Goal: Transaction & Acquisition: Purchase product/service

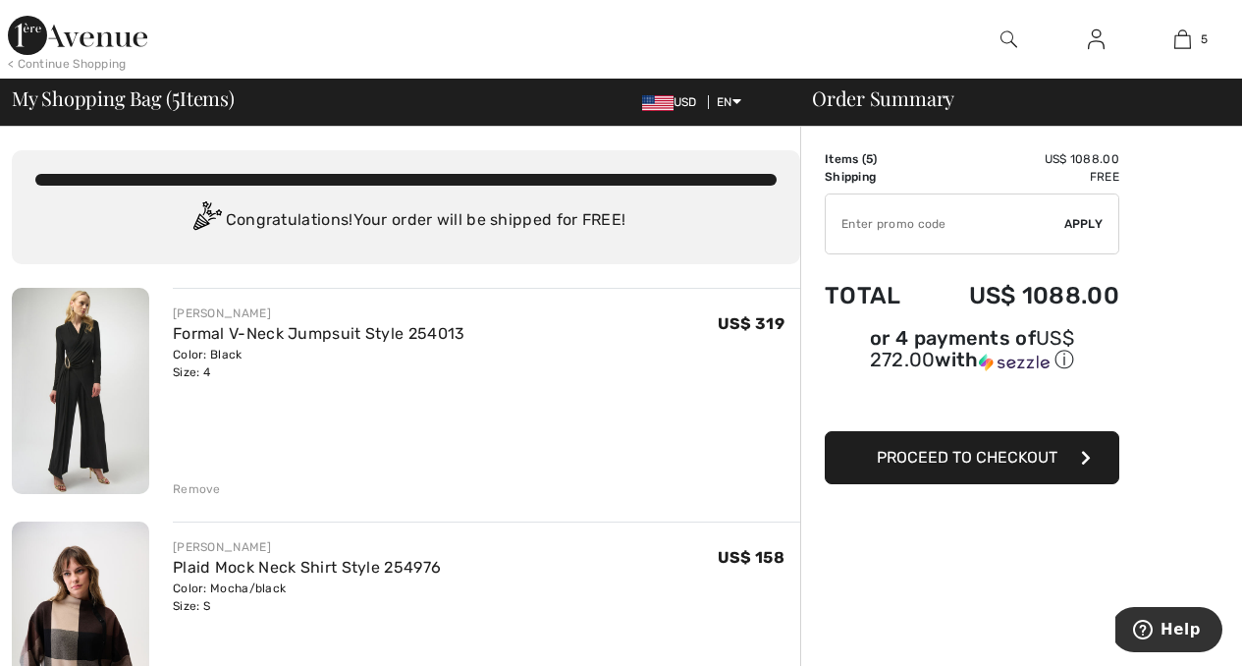
click at [189, 482] on div "Remove" at bounding box center [197, 489] width 48 height 18
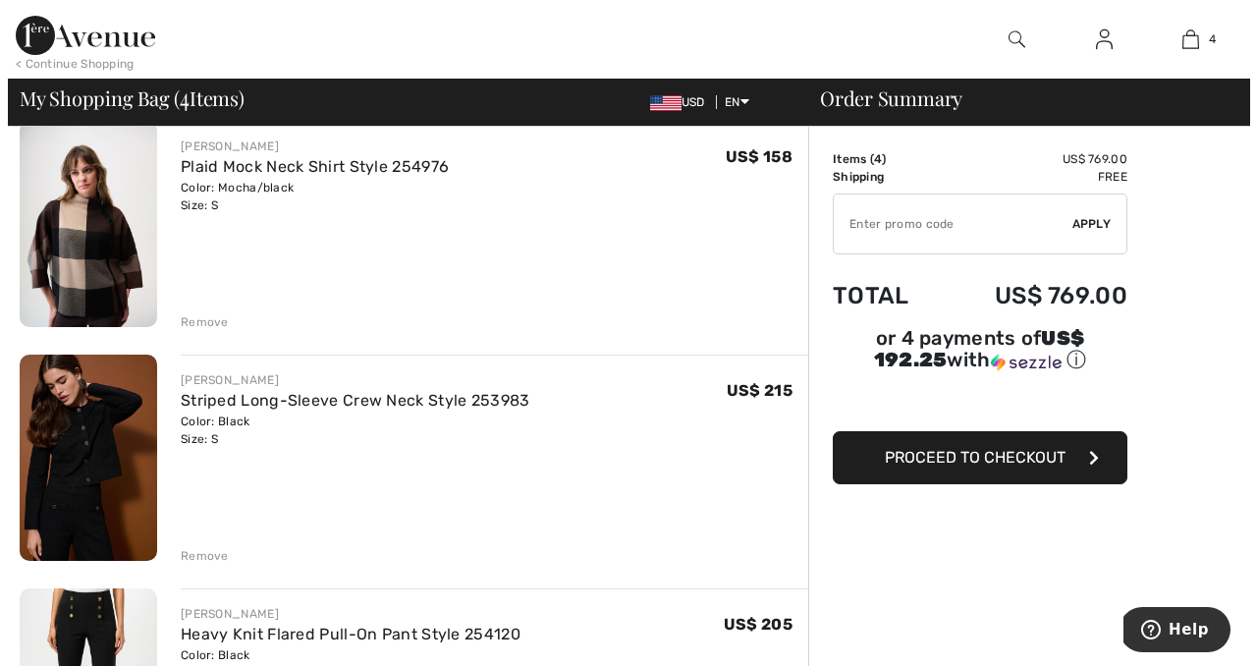
scroll to position [169, 0]
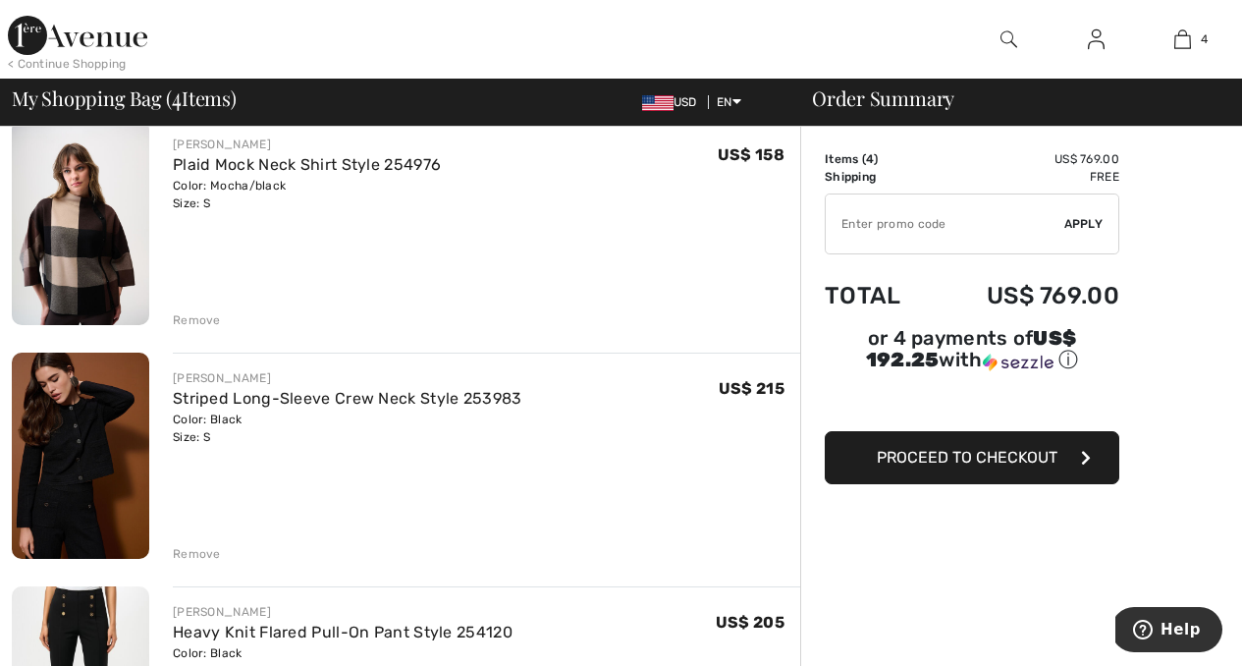
click at [1009, 36] on img at bounding box center [1009, 40] width 17 height 24
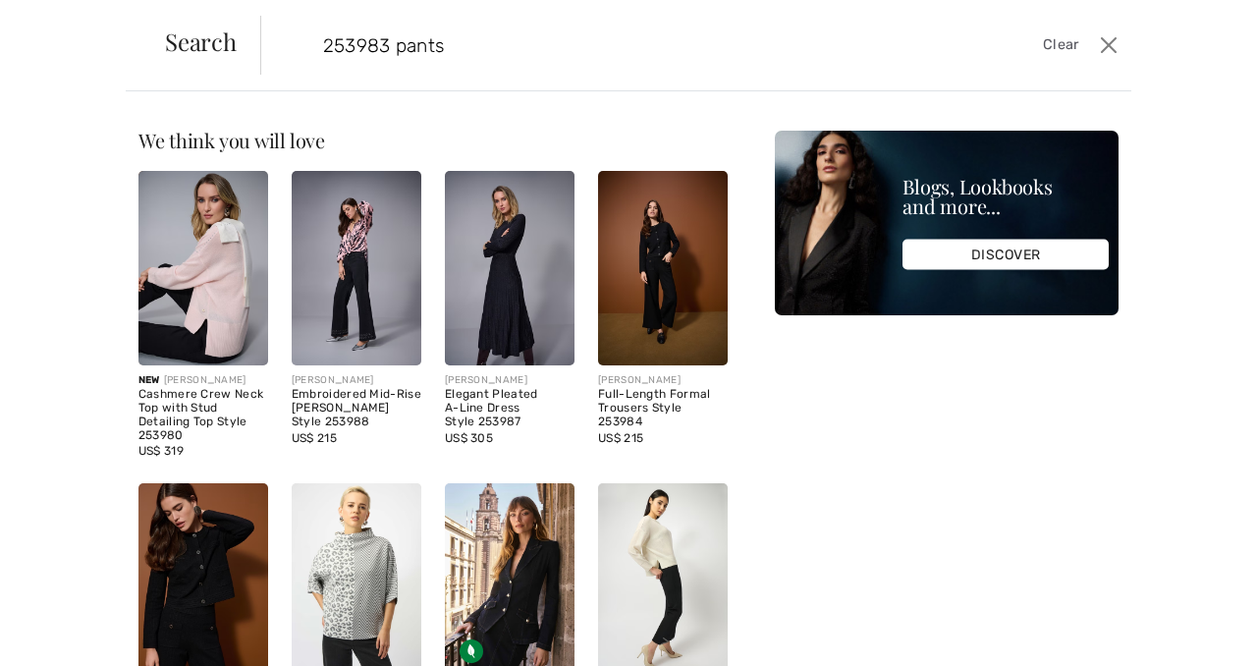
type input "253983 pants"
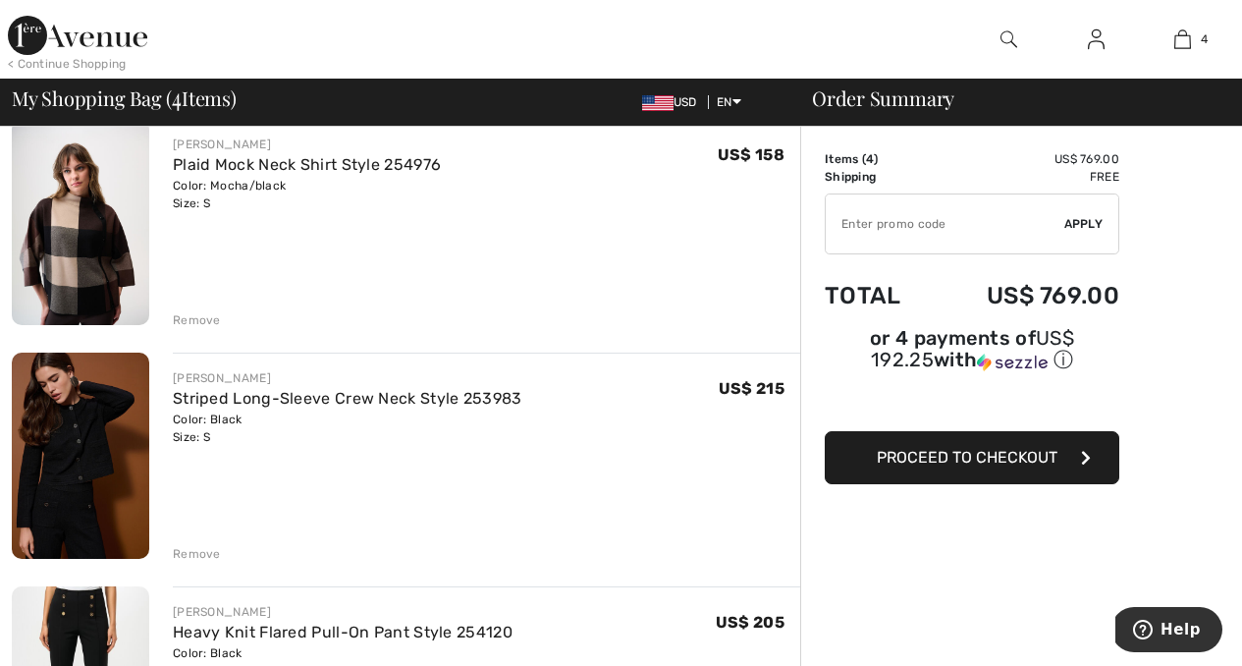
click at [1007, 38] on img at bounding box center [1009, 40] width 17 height 24
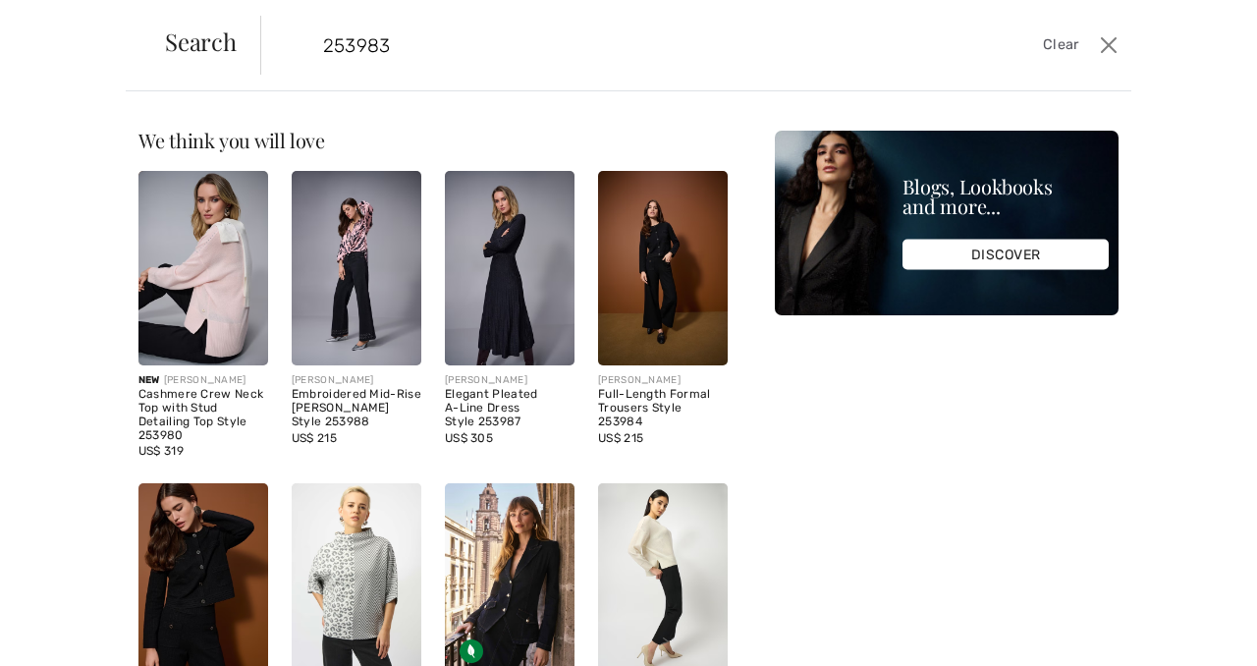
type input "253983"
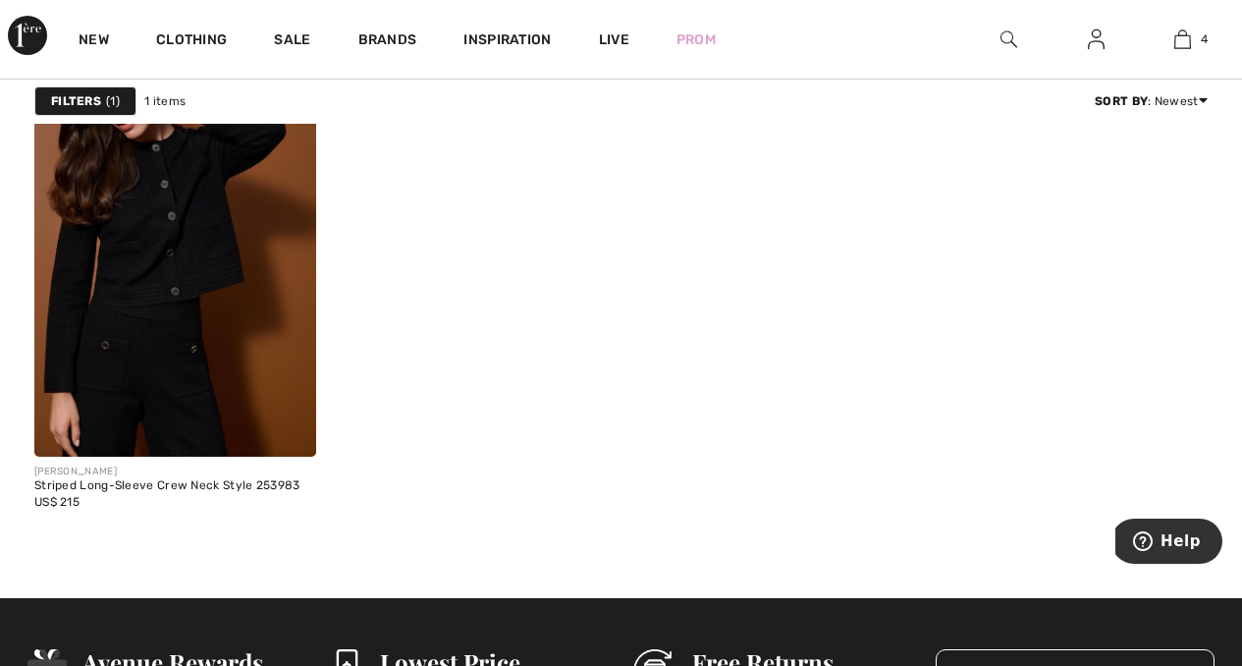
scroll to position [222, 0]
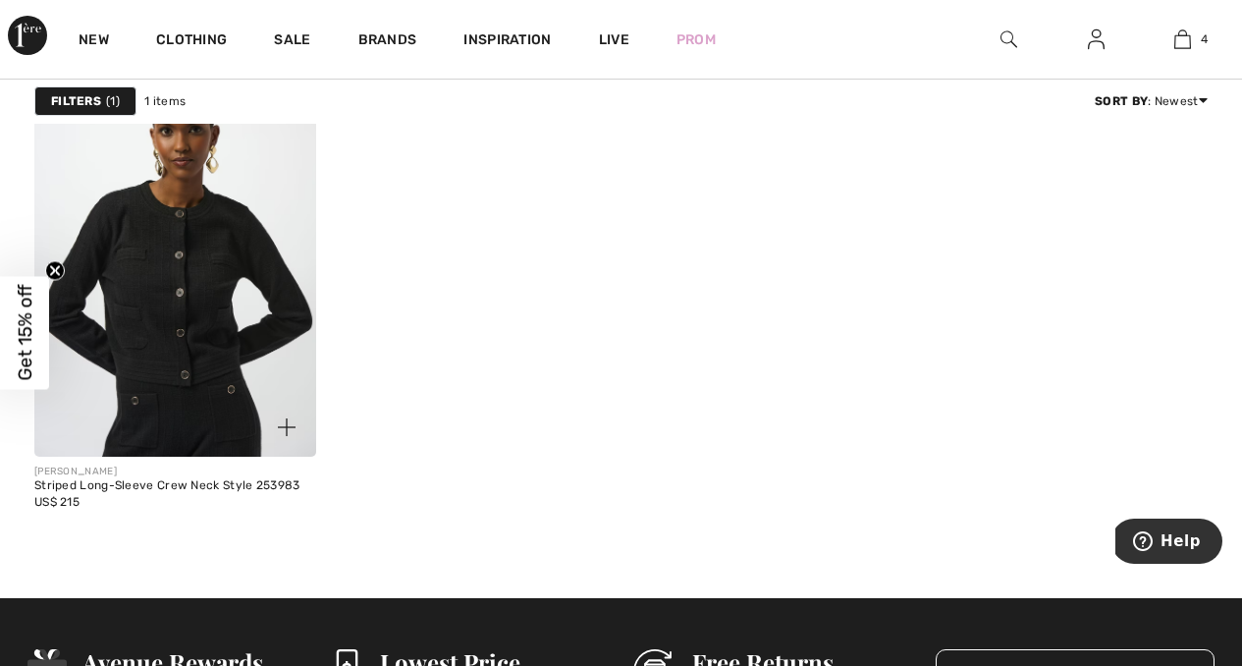
click at [165, 408] on img at bounding box center [175, 245] width 282 height 422
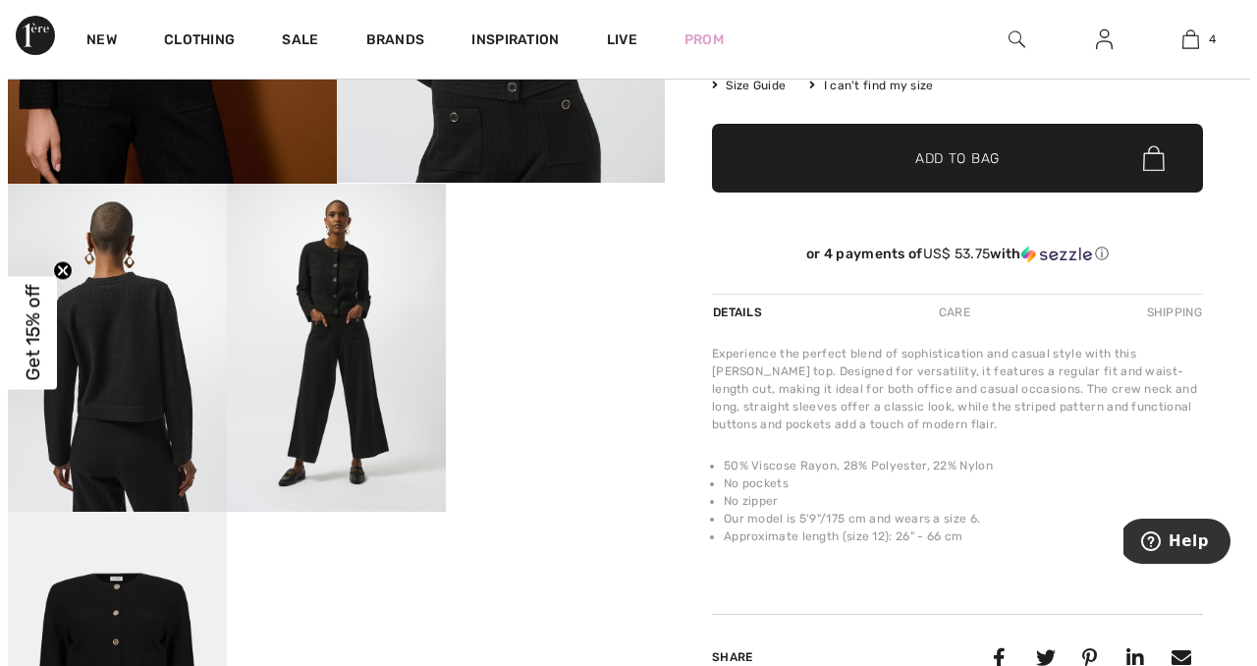
scroll to position [427, 0]
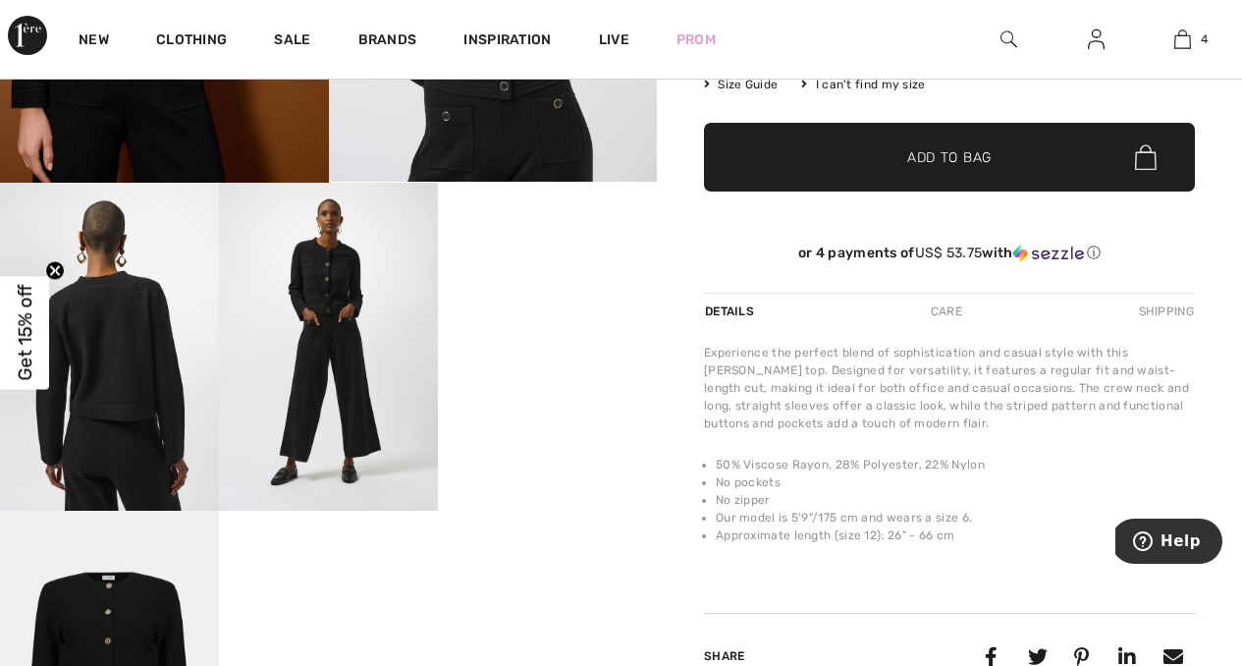
click at [303, 391] on img at bounding box center [328, 347] width 219 height 328
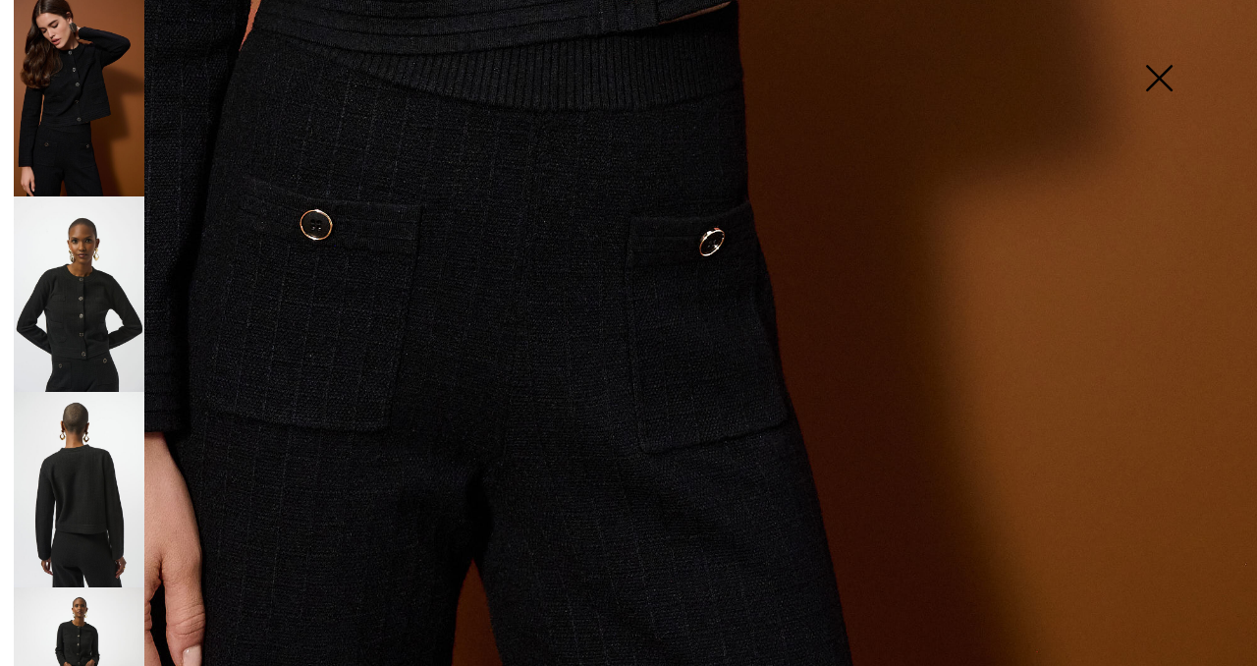
scroll to position [1197, 0]
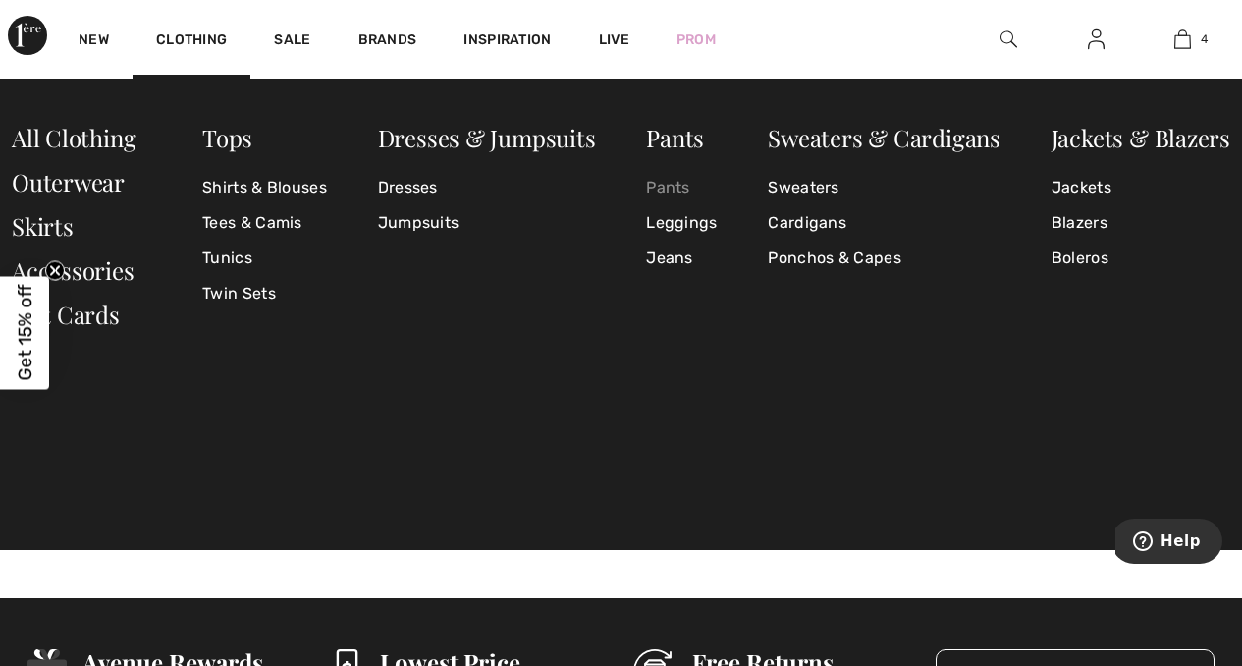
click at [677, 190] on link "Pants" at bounding box center [681, 187] width 71 height 35
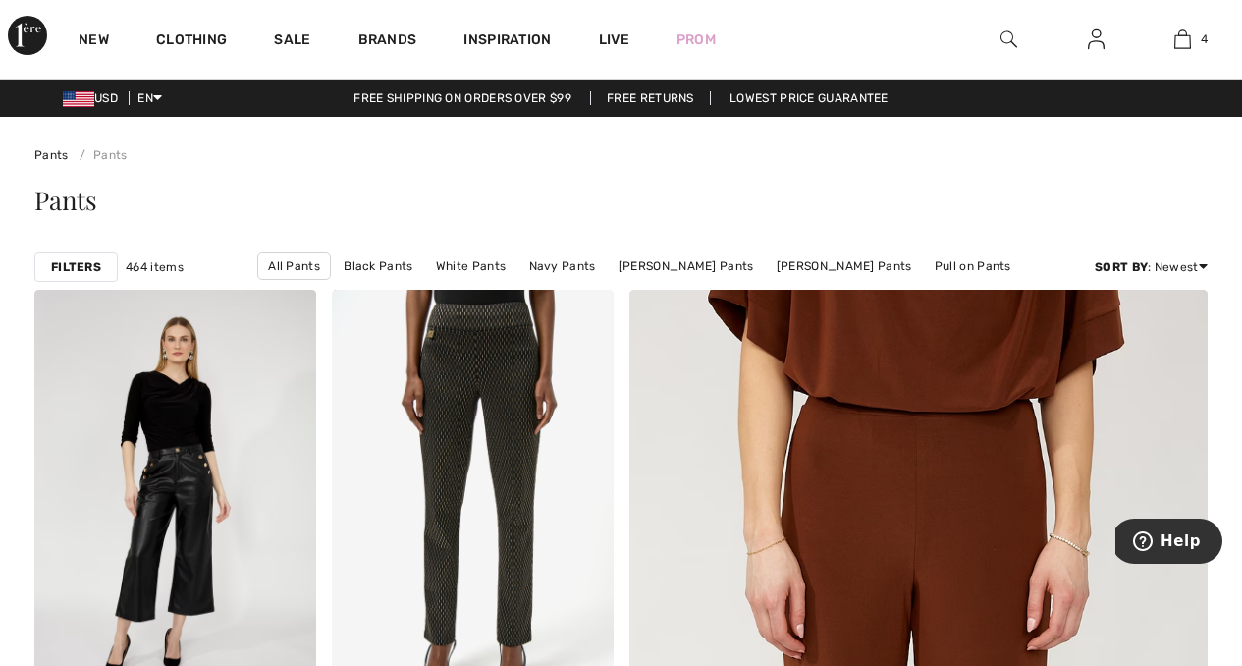
click at [1006, 38] on img at bounding box center [1009, 40] width 17 height 24
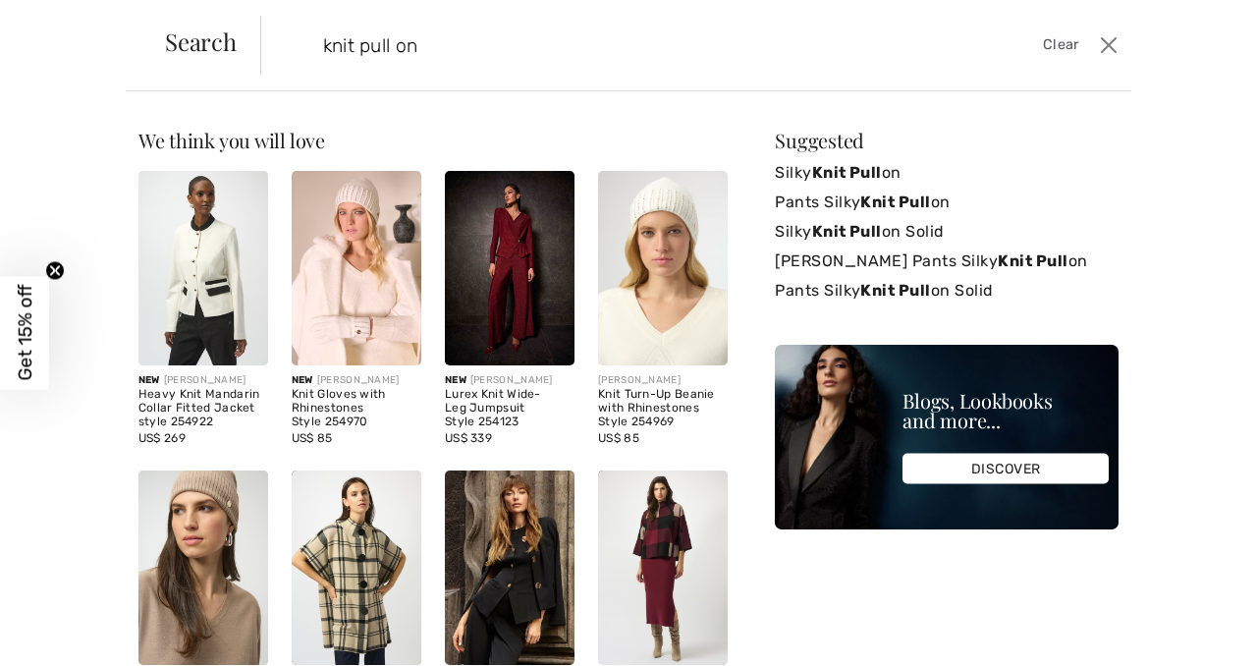
type input "knit pull on"
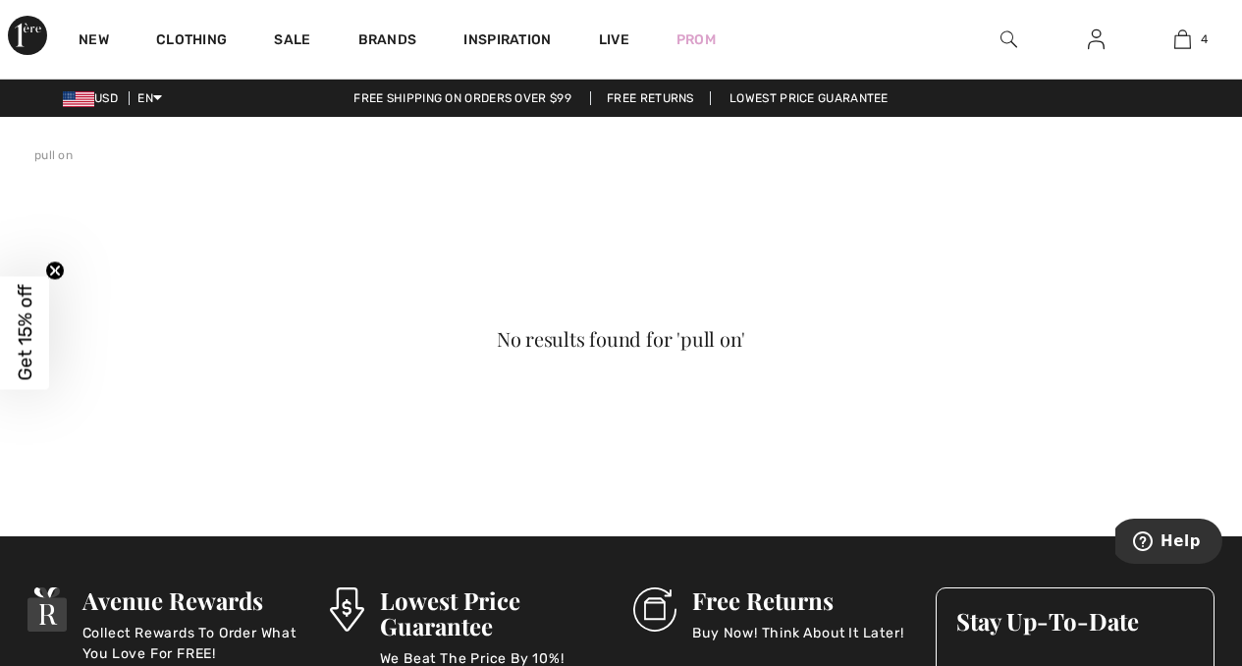
click at [1008, 35] on img at bounding box center [1009, 40] width 17 height 24
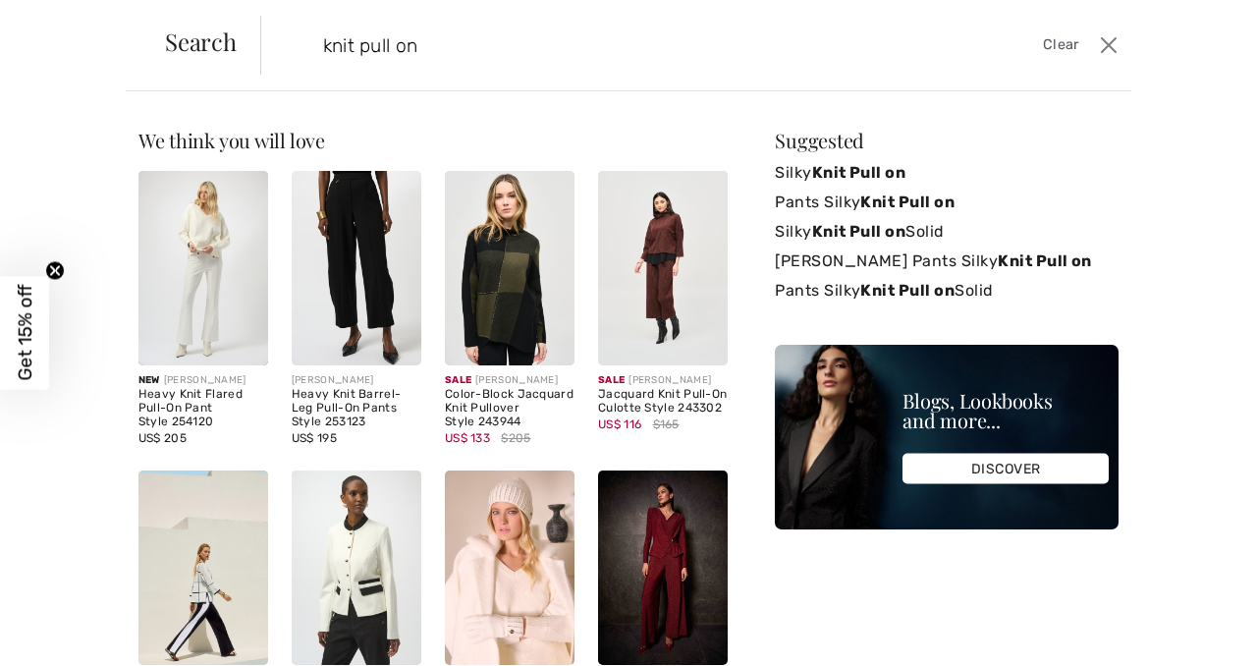
type input "knit pull on"
click at [339, 297] on img at bounding box center [357, 268] width 130 height 194
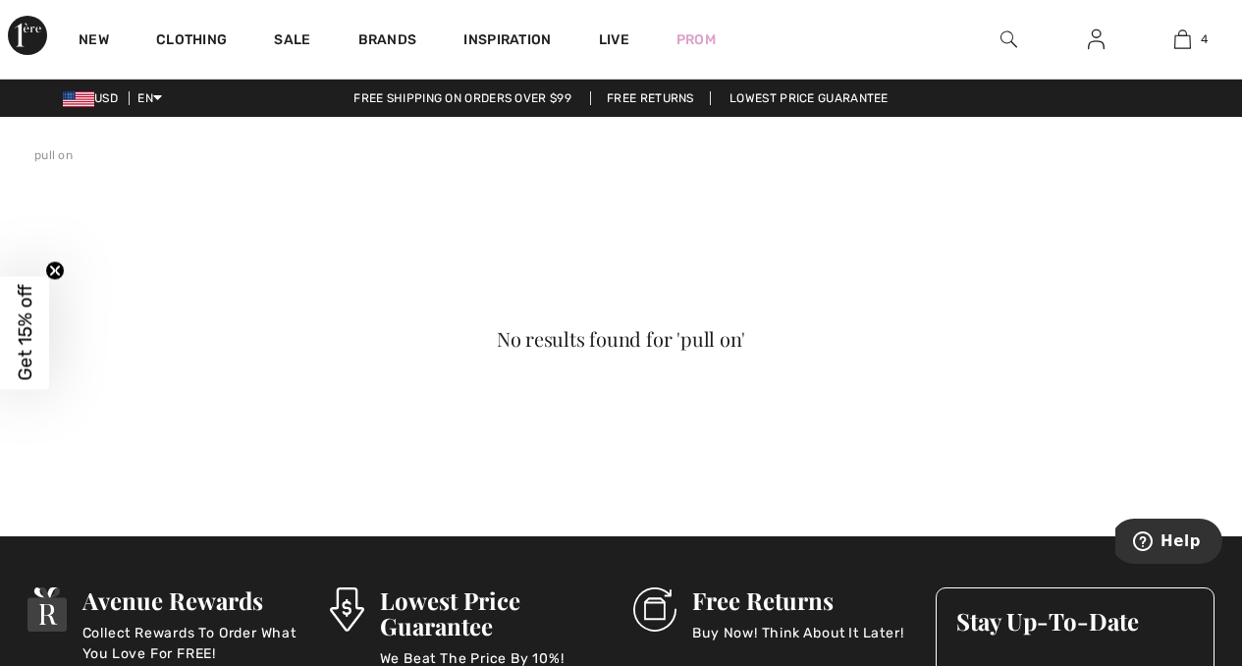
click at [1008, 39] on img at bounding box center [1009, 40] width 17 height 24
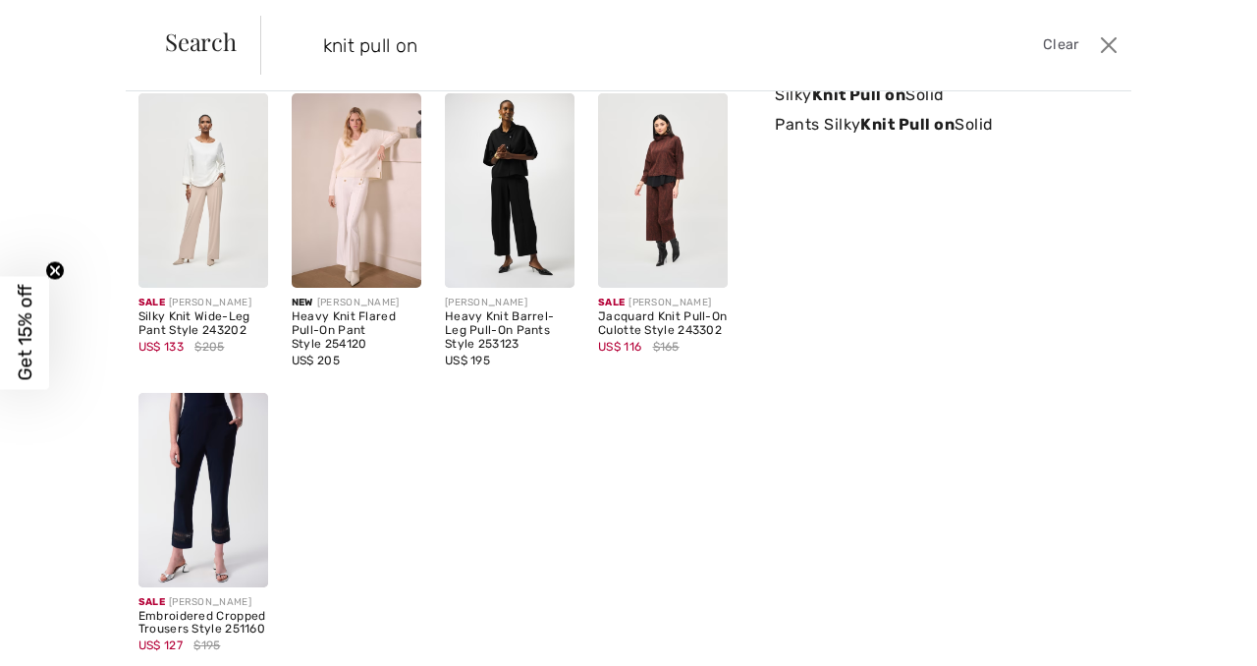
scroll to position [72, 0]
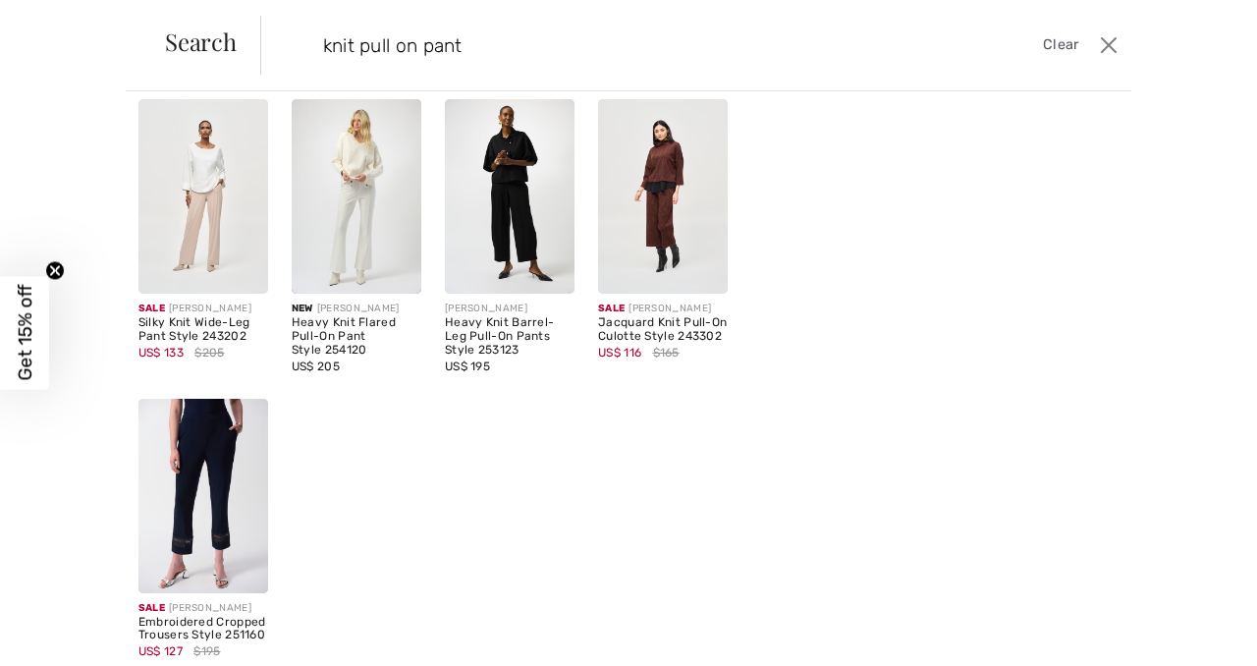
type input "knit pull on pant"
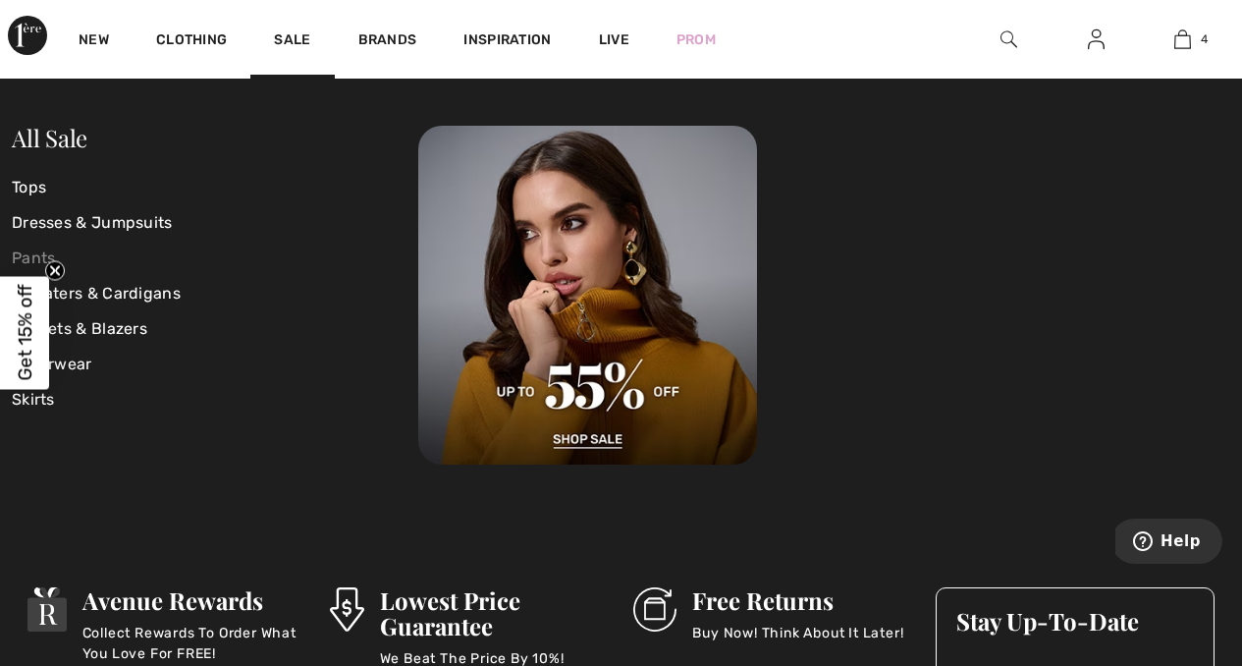
click at [46, 255] on link "Pants" at bounding box center [215, 258] width 407 height 35
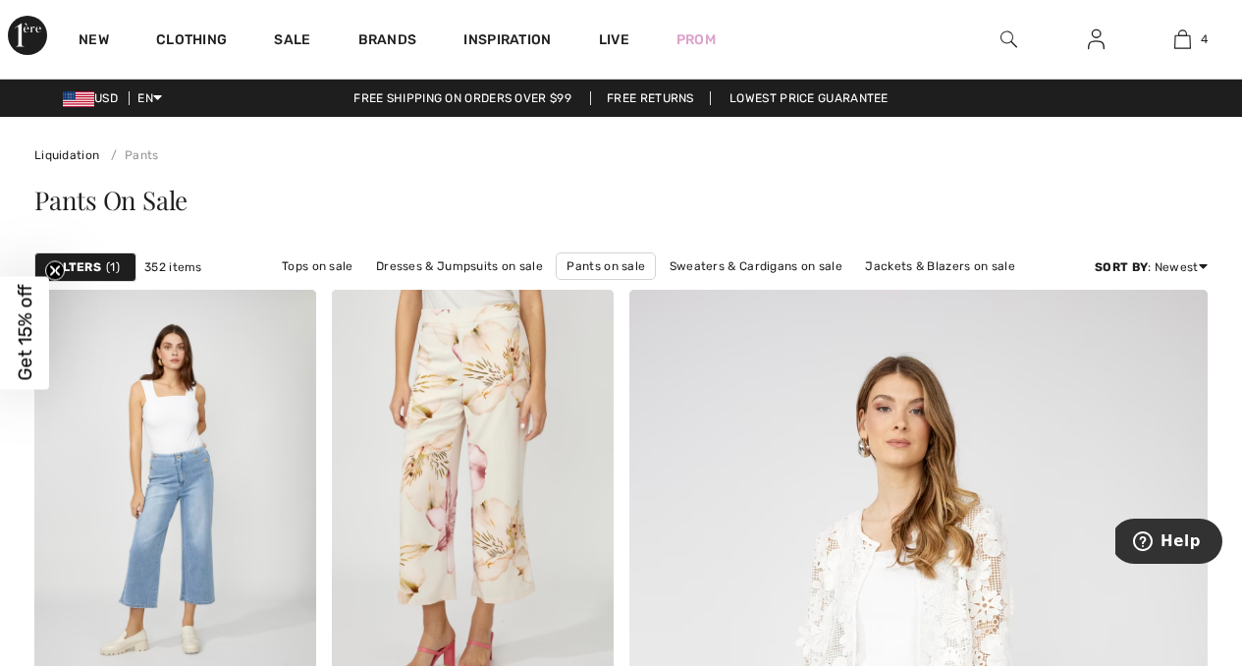
click at [1006, 44] on img at bounding box center [1009, 40] width 17 height 24
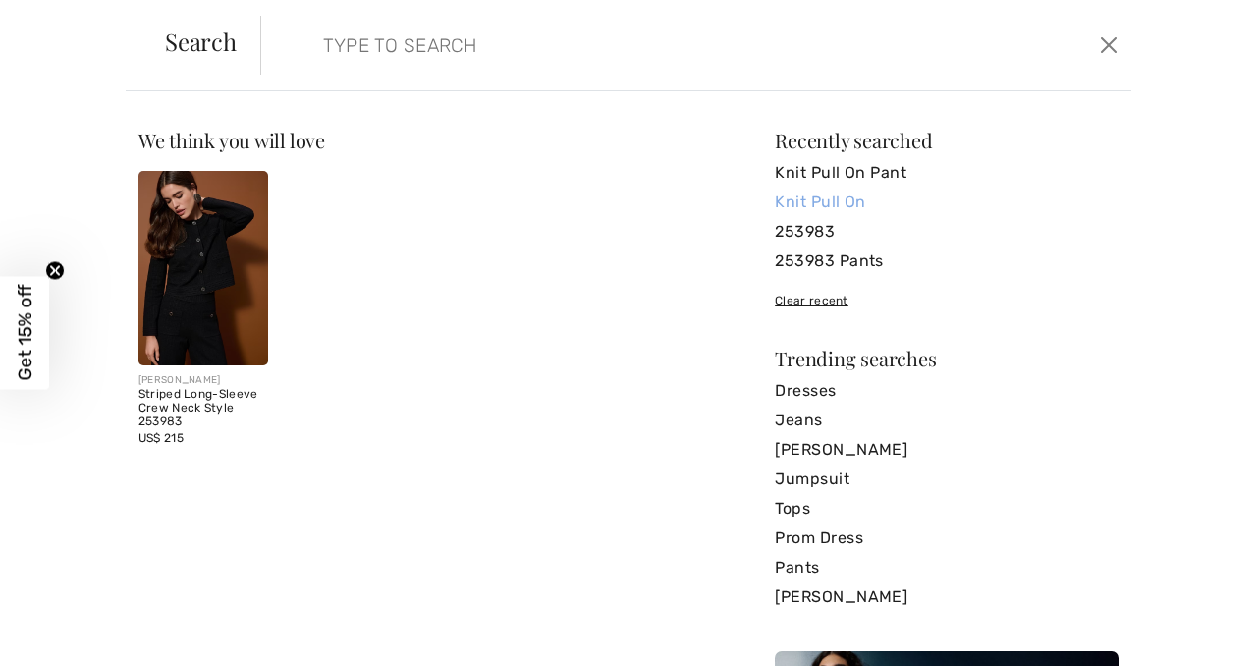
click at [845, 206] on link "Knit Pull On" at bounding box center [947, 202] width 344 height 29
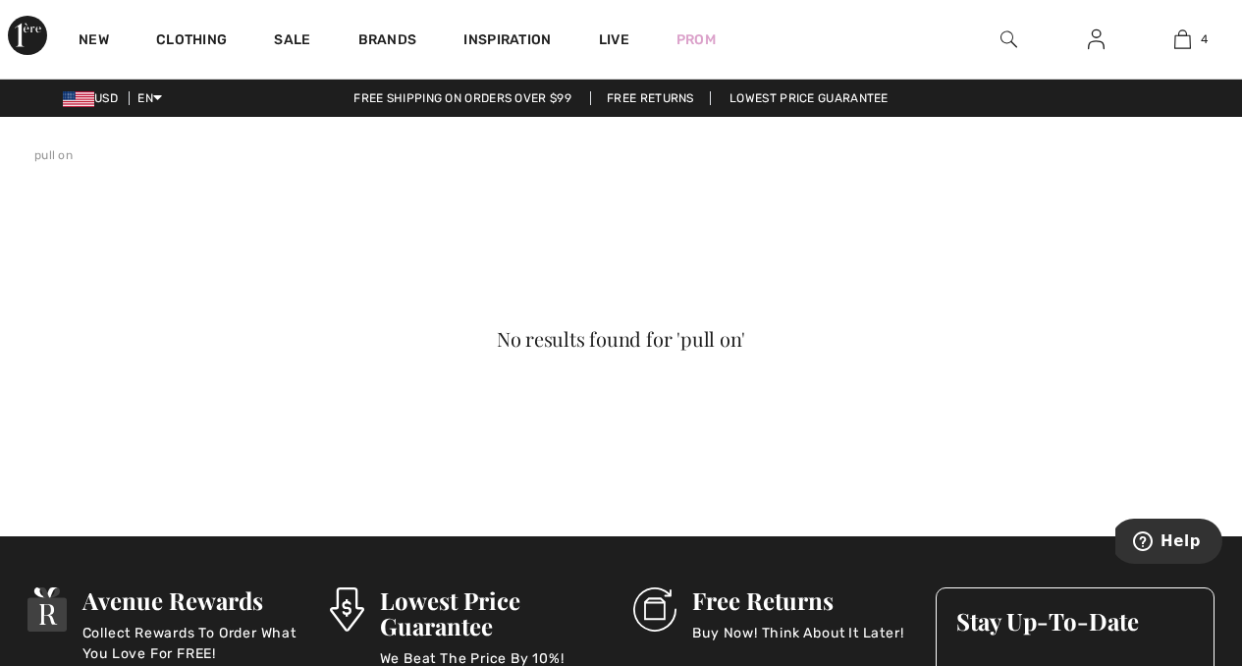
click at [1010, 37] on img at bounding box center [1009, 40] width 17 height 24
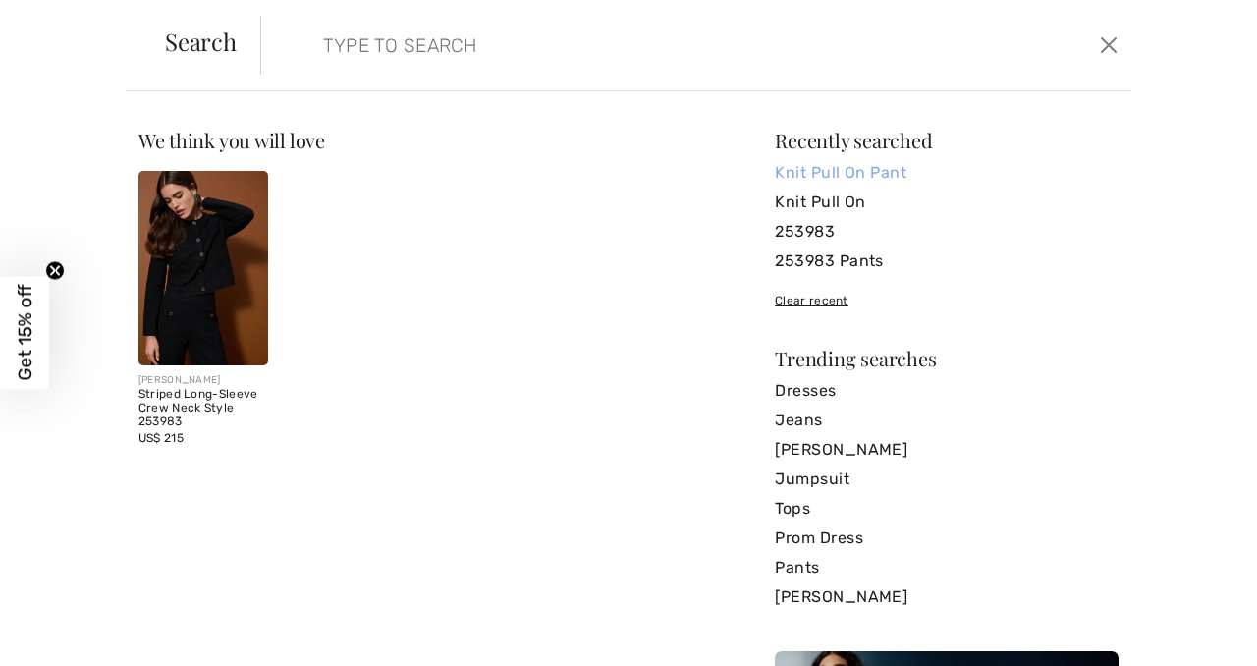
click at [862, 175] on link "Knit Pull On Pant" at bounding box center [947, 172] width 344 height 29
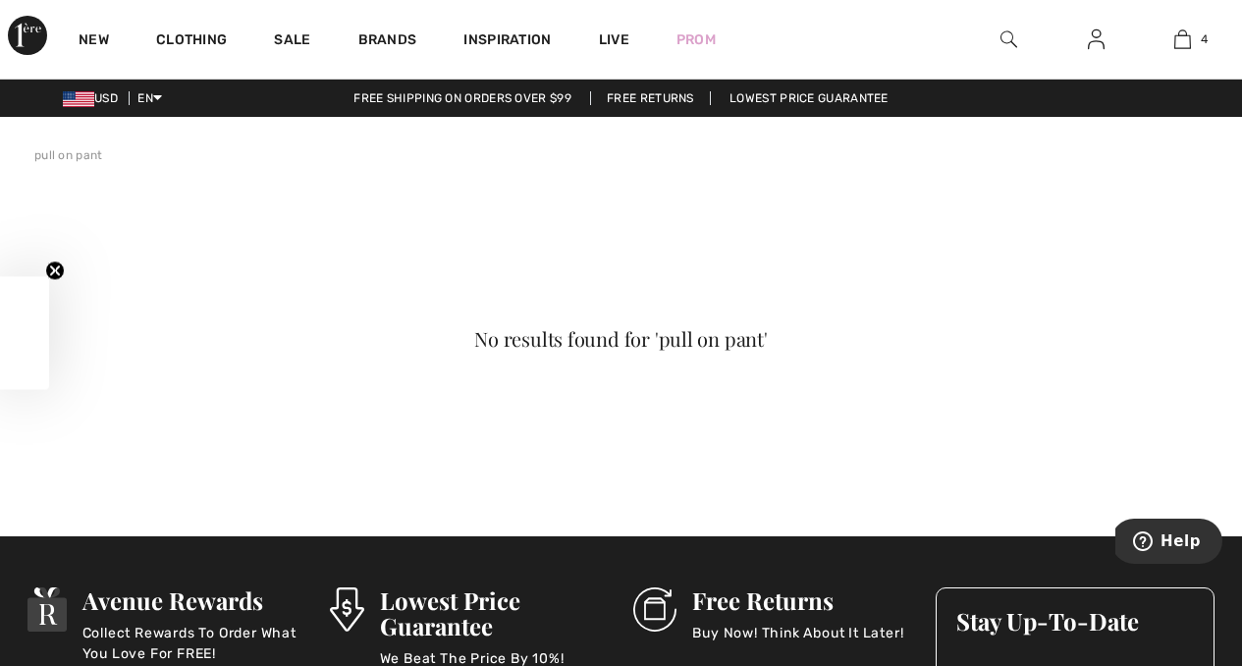
click at [1006, 39] on img at bounding box center [1009, 40] width 17 height 24
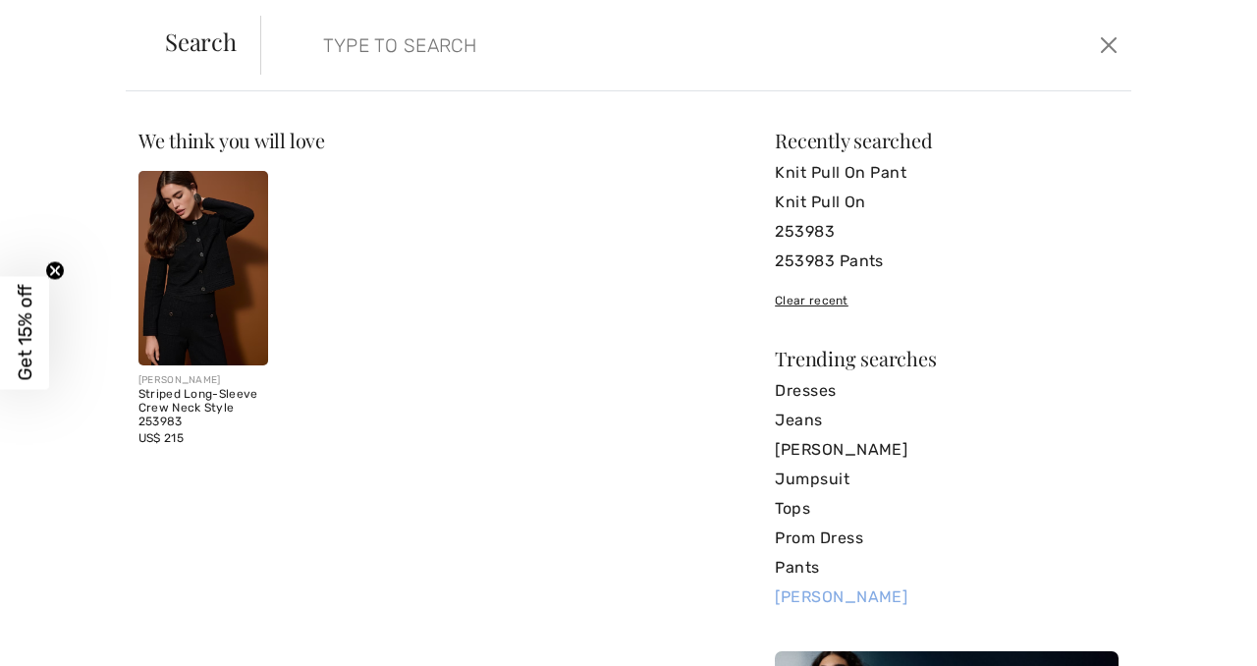
click at [815, 594] on link "[PERSON_NAME]" at bounding box center [947, 596] width 344 height 29
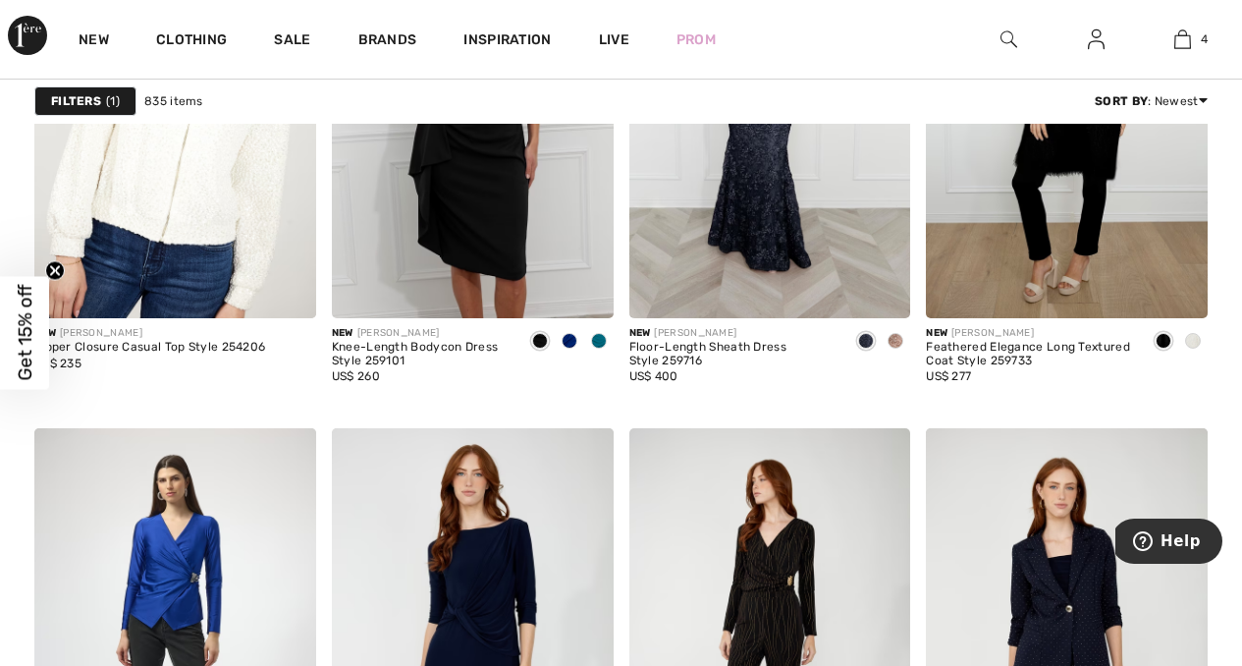
scroll to position [3865, 0]
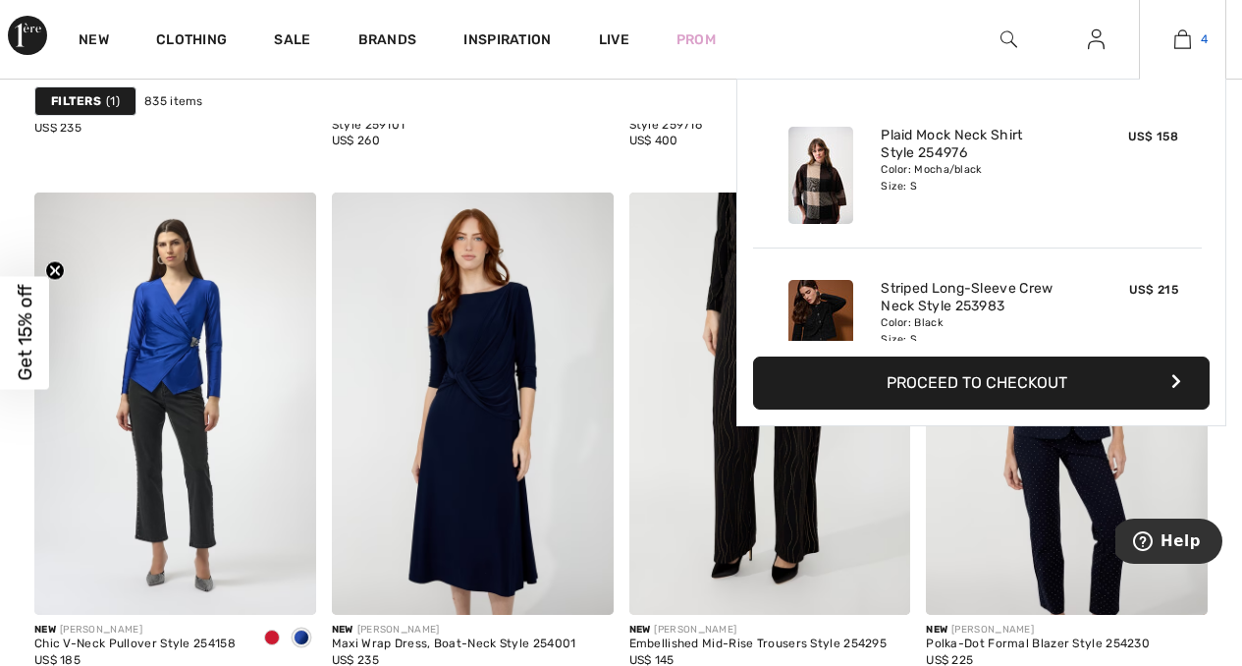
click at [1176, 37] on img at bounding box center [1183, 40] width 17 height 24
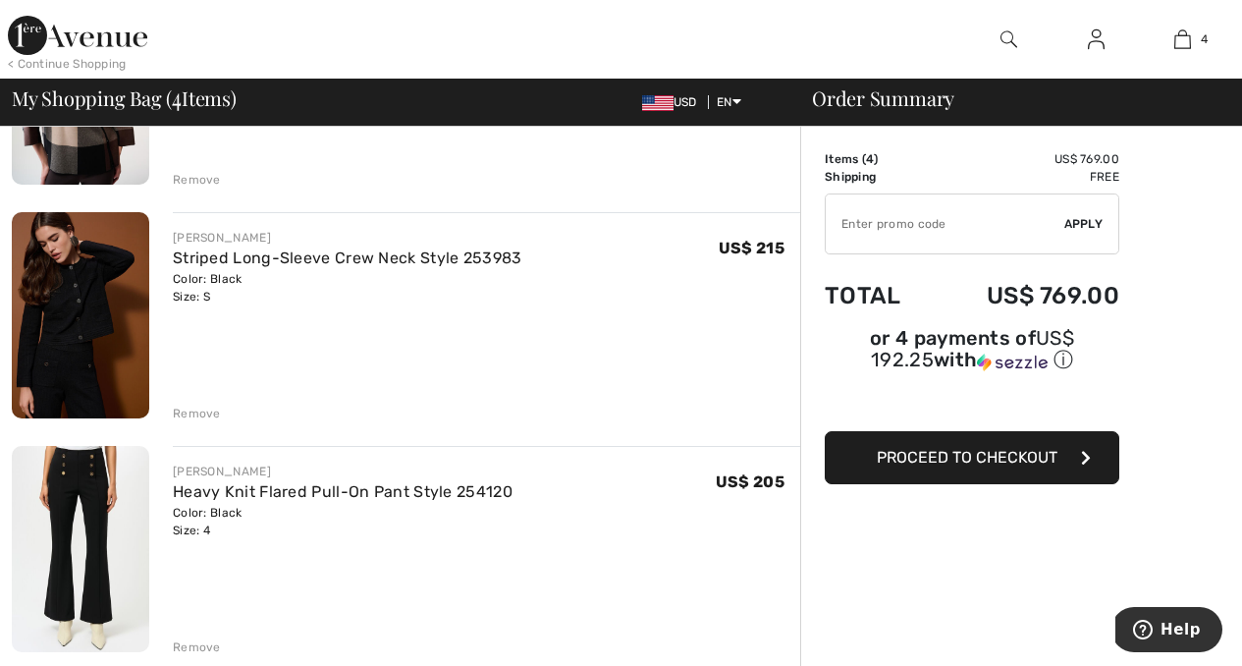
scroll to position [115, 0]
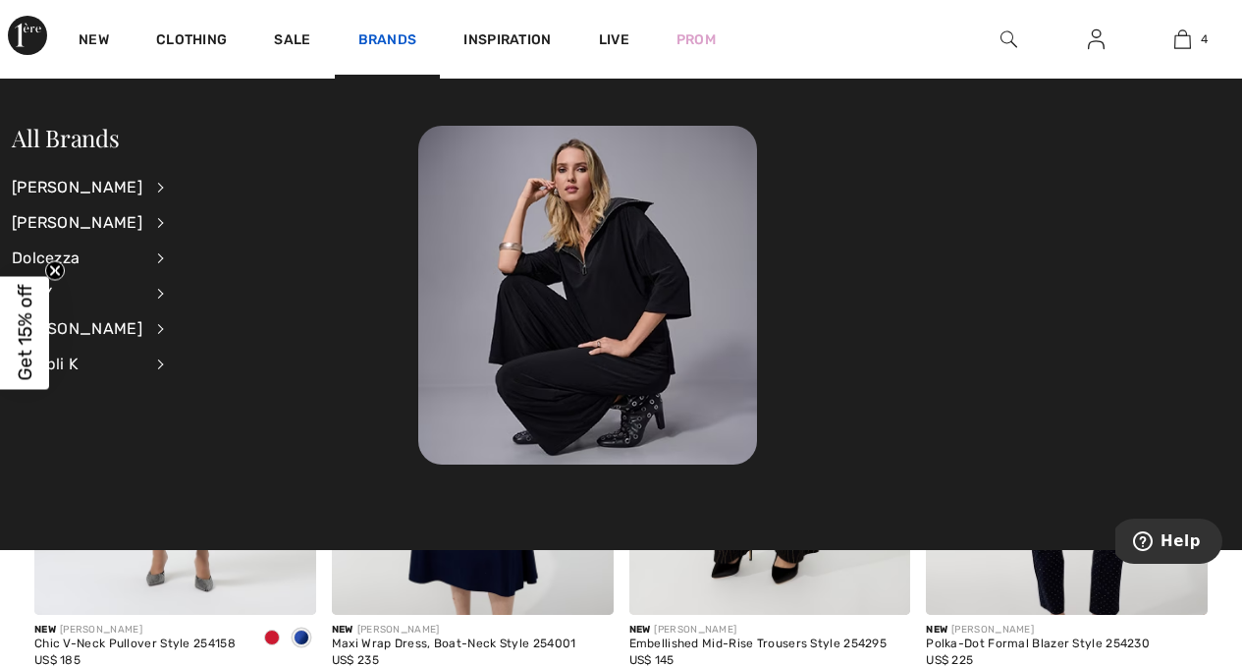
click at [395, 40] on link "Brands" at bounding box center [387, 41] width 59 height 21
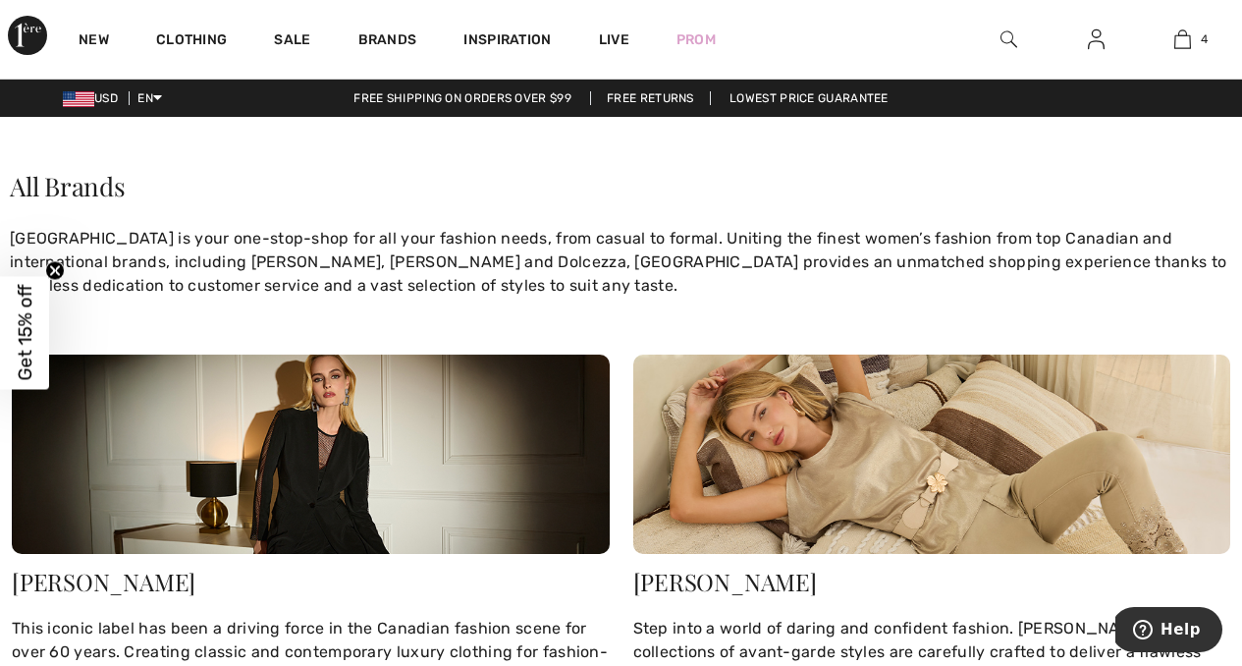
click at [233, 477] on img at bounding box center [311, 454] width 598 height 199
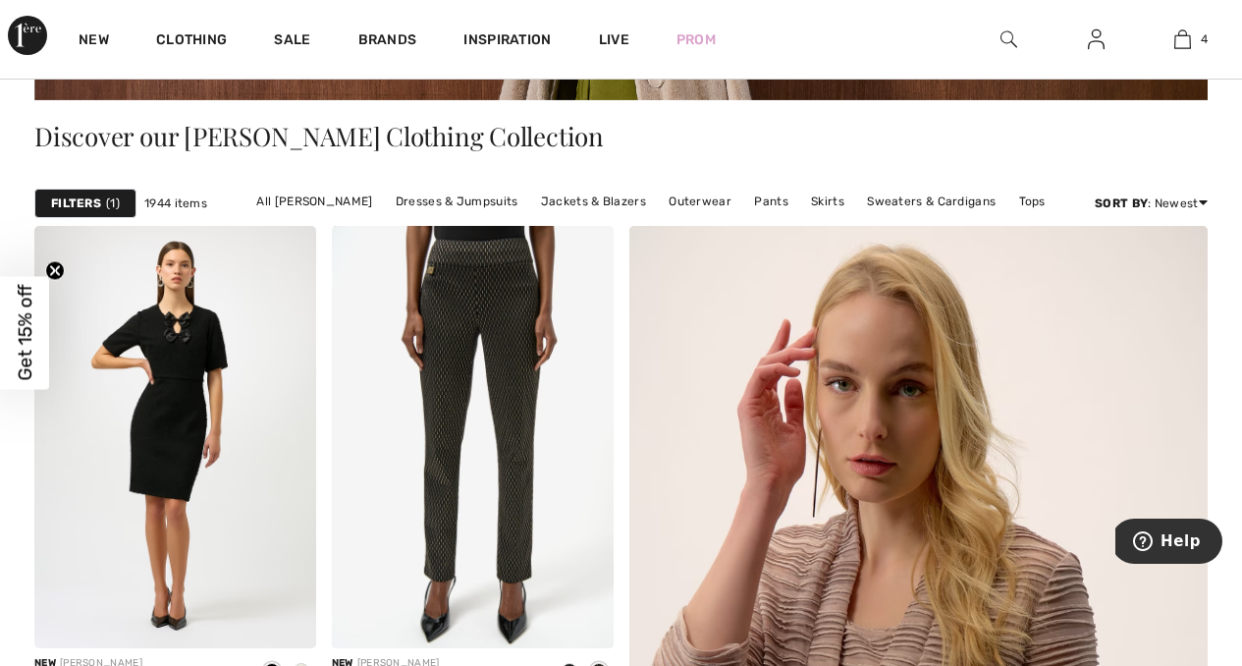
scroll to position [407, 0]
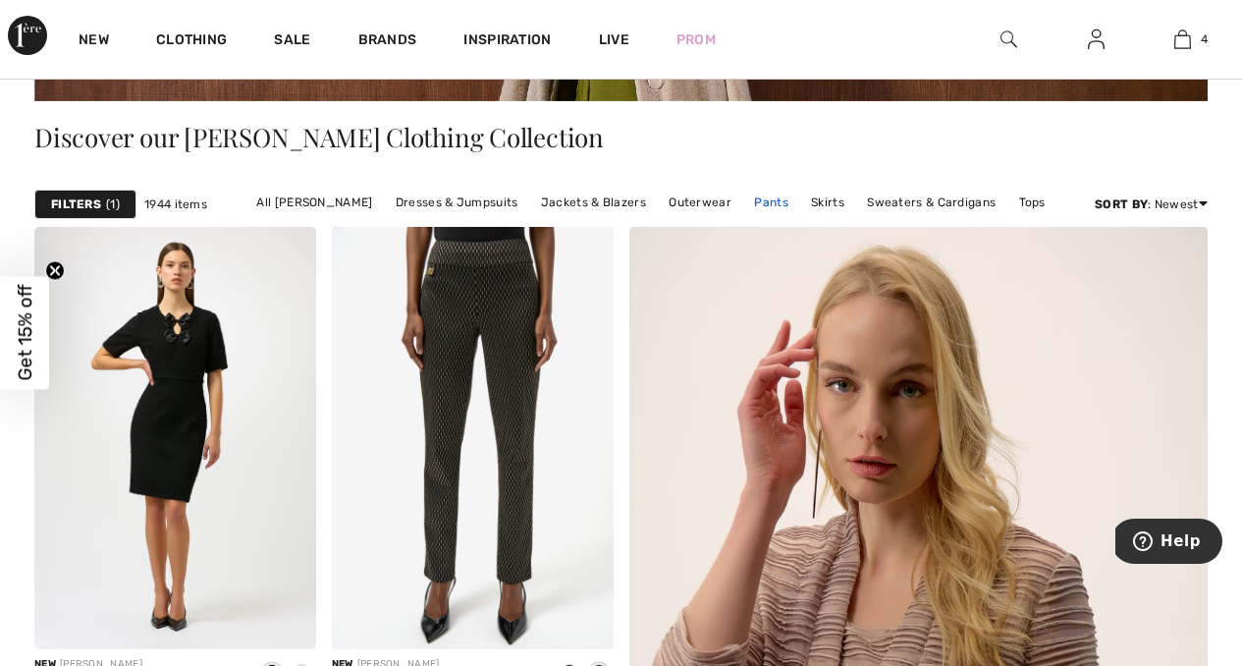
click at [758, 202] on link "Pants" at bounding box center [771, 203] width 54 height 26
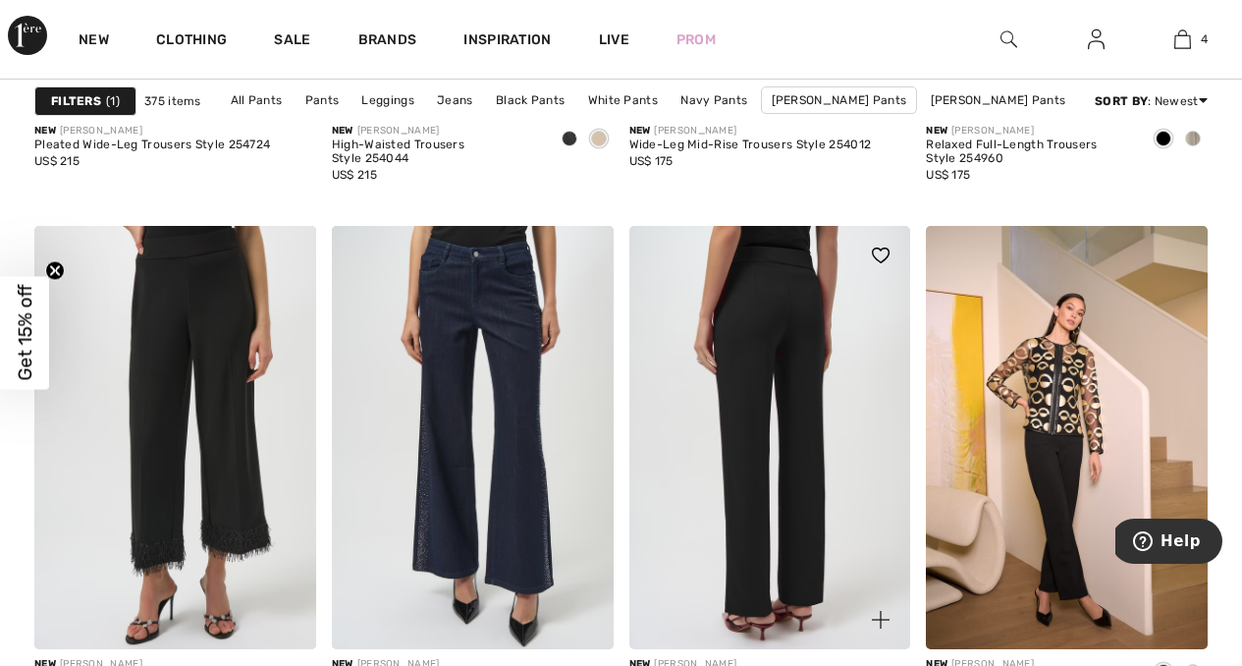
scroll to position [1663, 0]
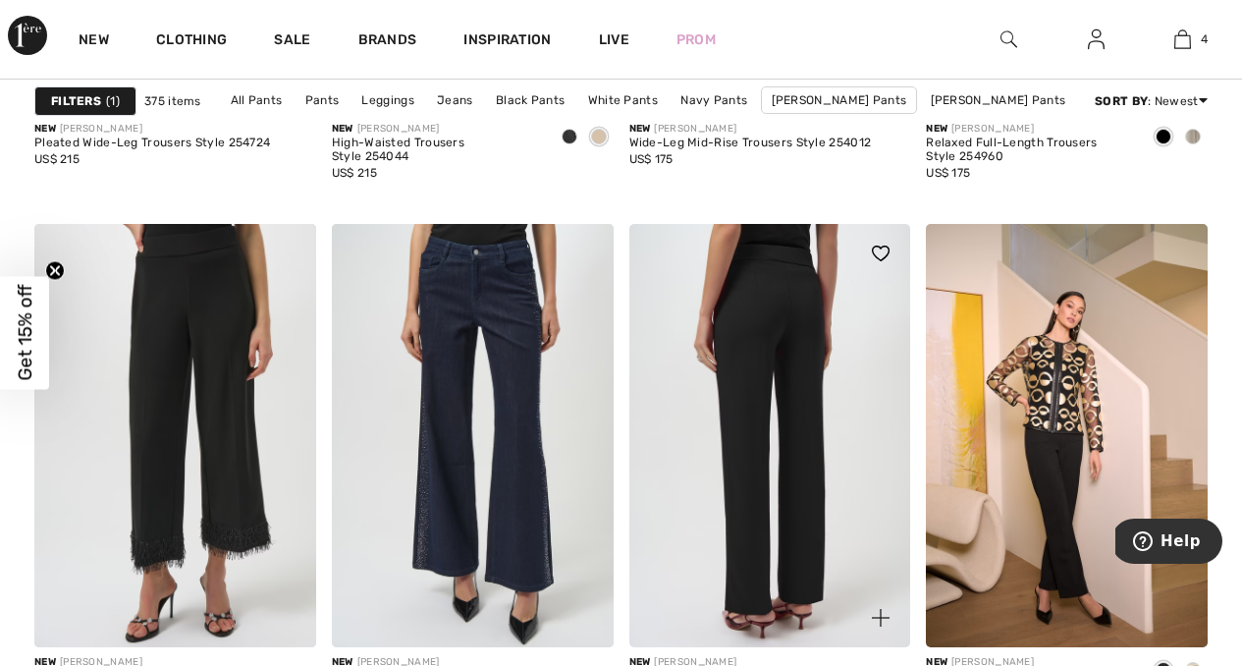
click at [798, 305] on img at bounding box center [771, 435] width 282 height 422
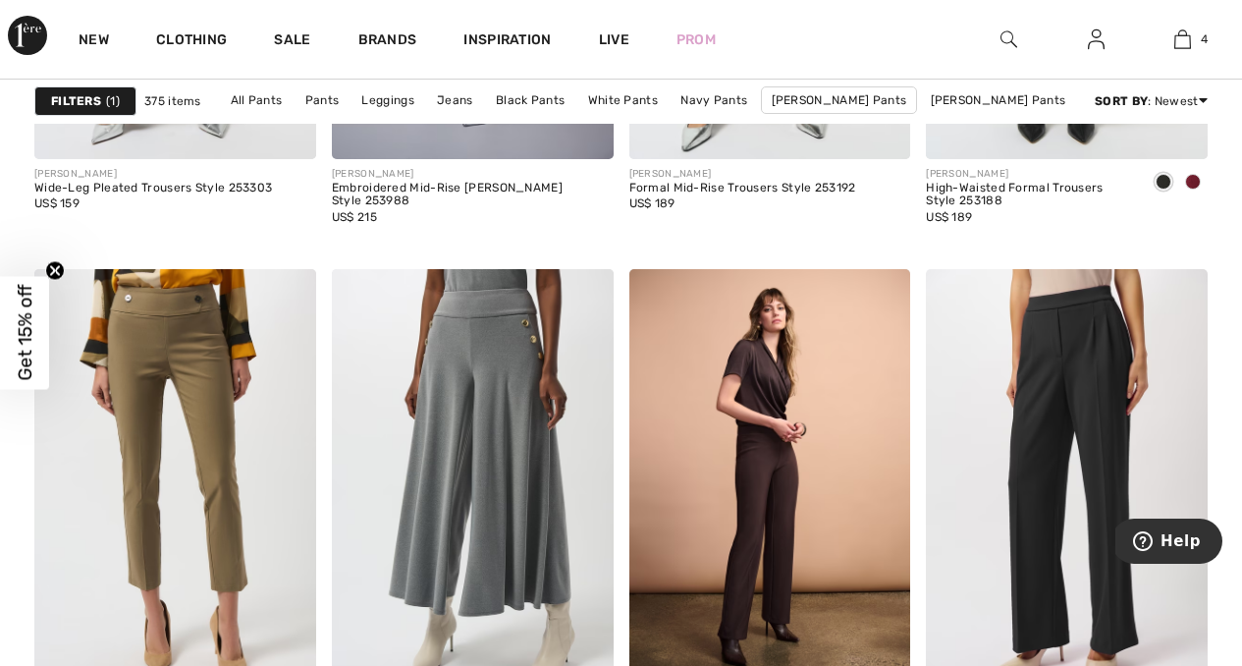
scroll to position [6176, 0]
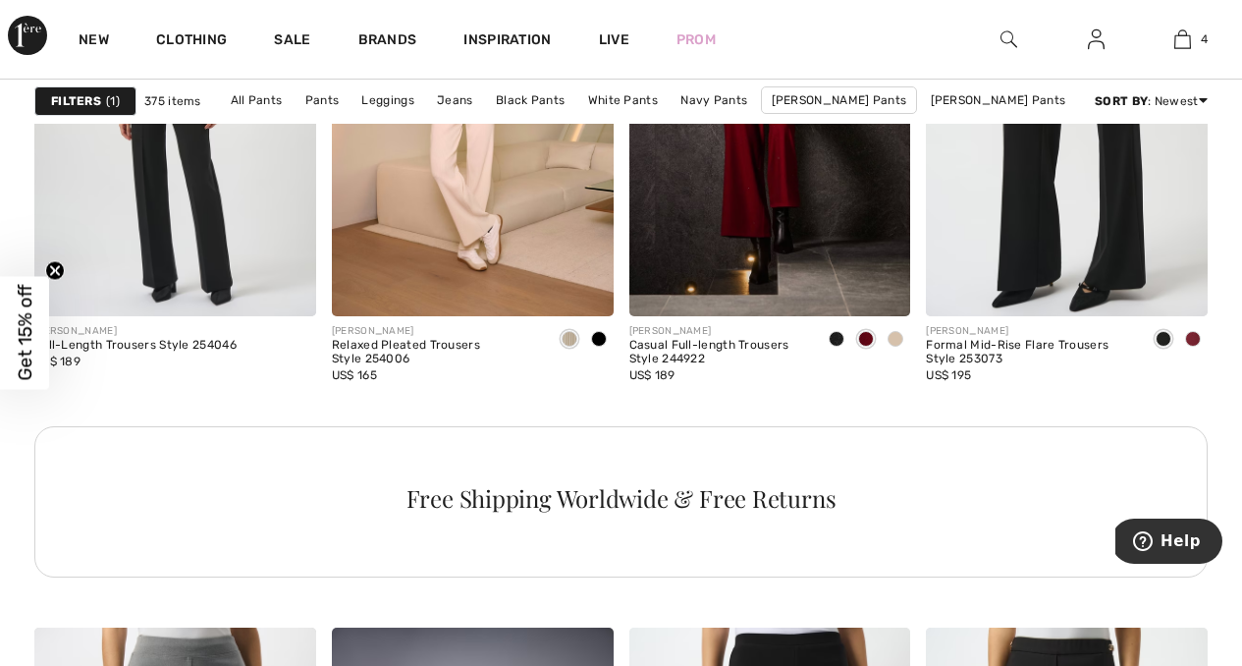
click at [1006, 34] on img at bounding box center [1009, 40] width 17 height 24
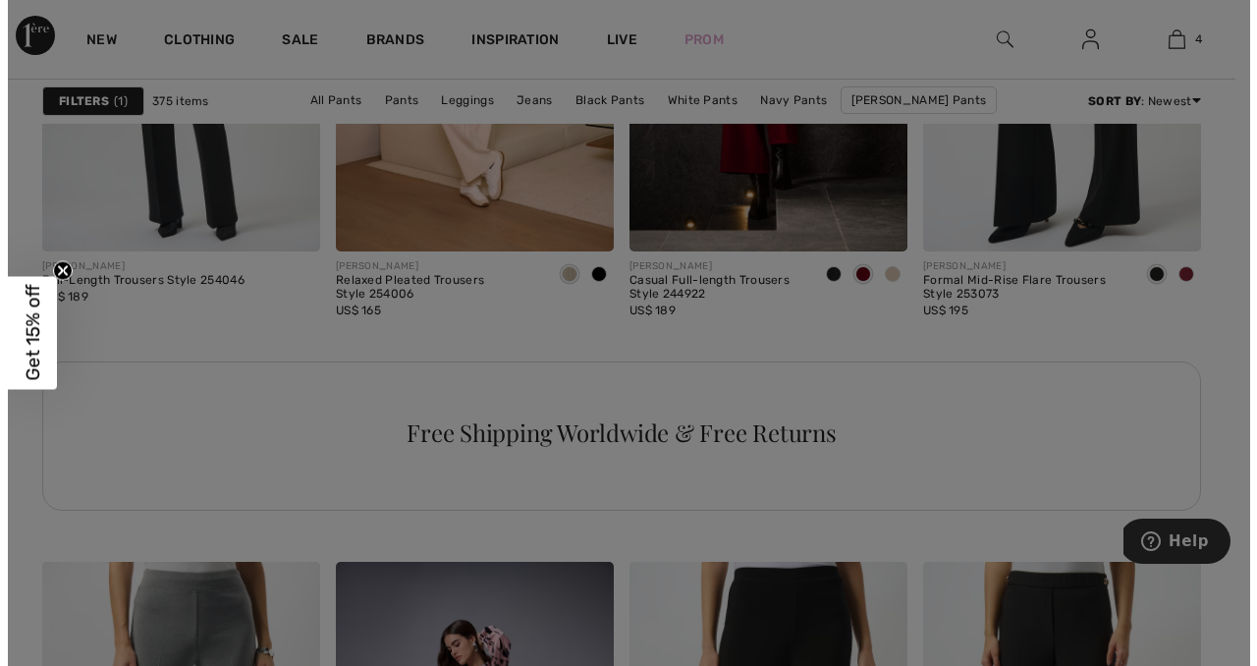
scroll to position [6235, 0]
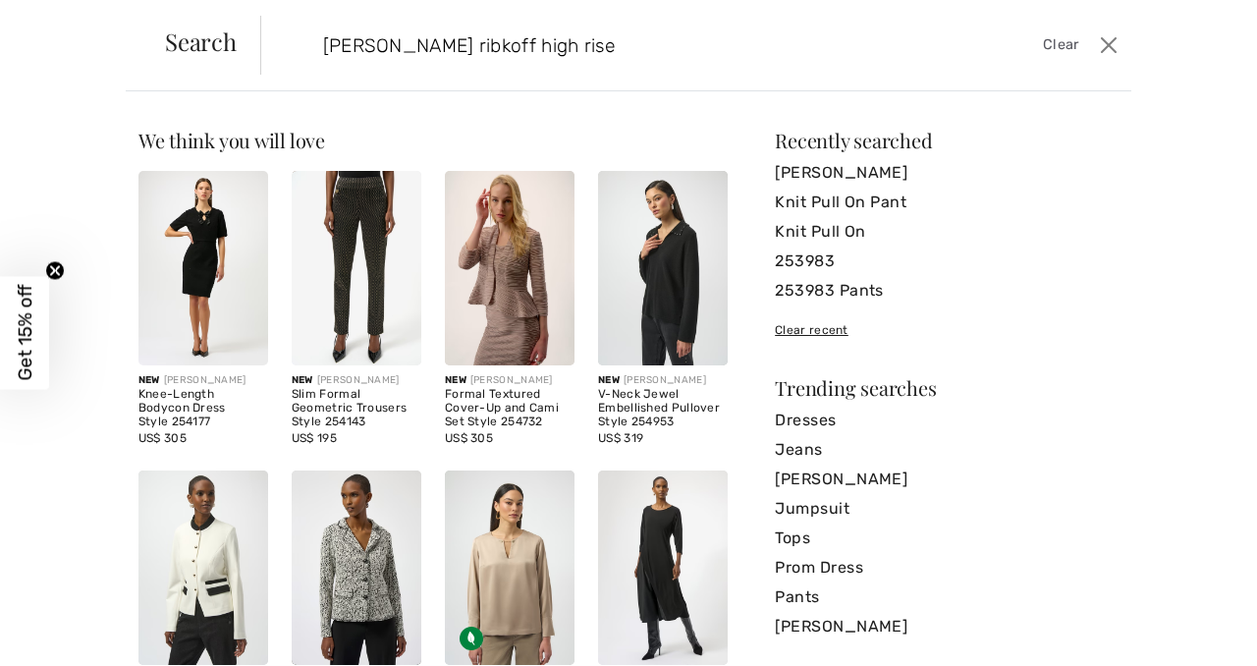
type input "jospeph ribkoff high rise"
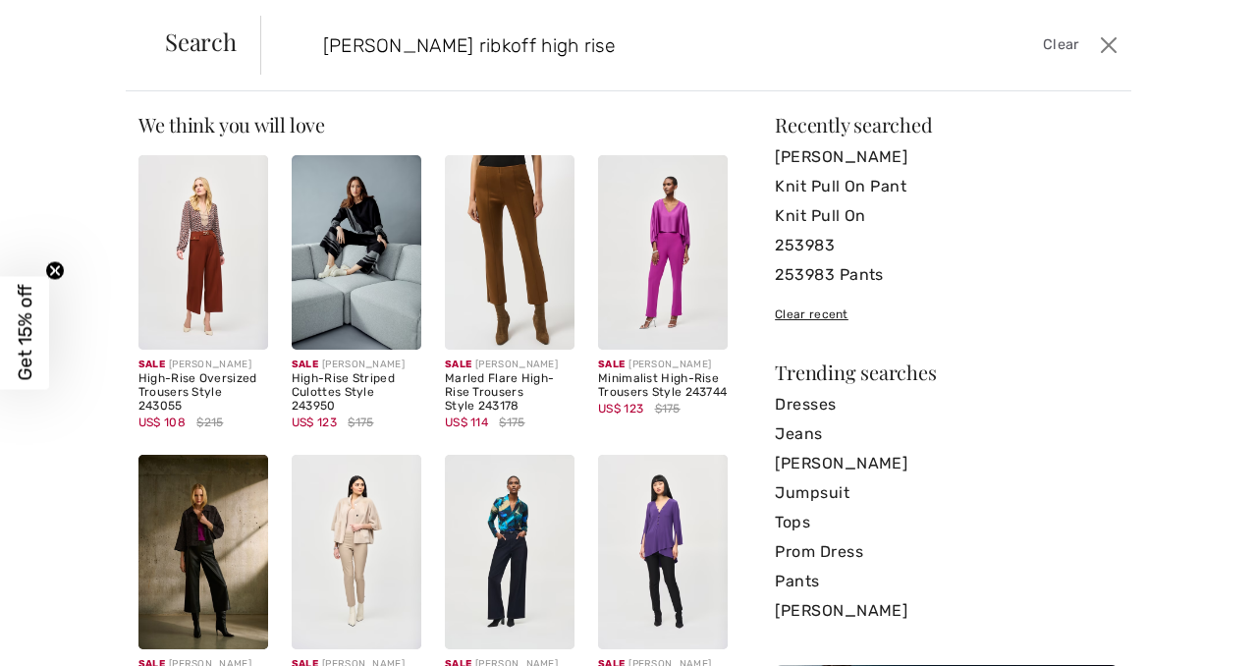
scroll to position [104, 0]
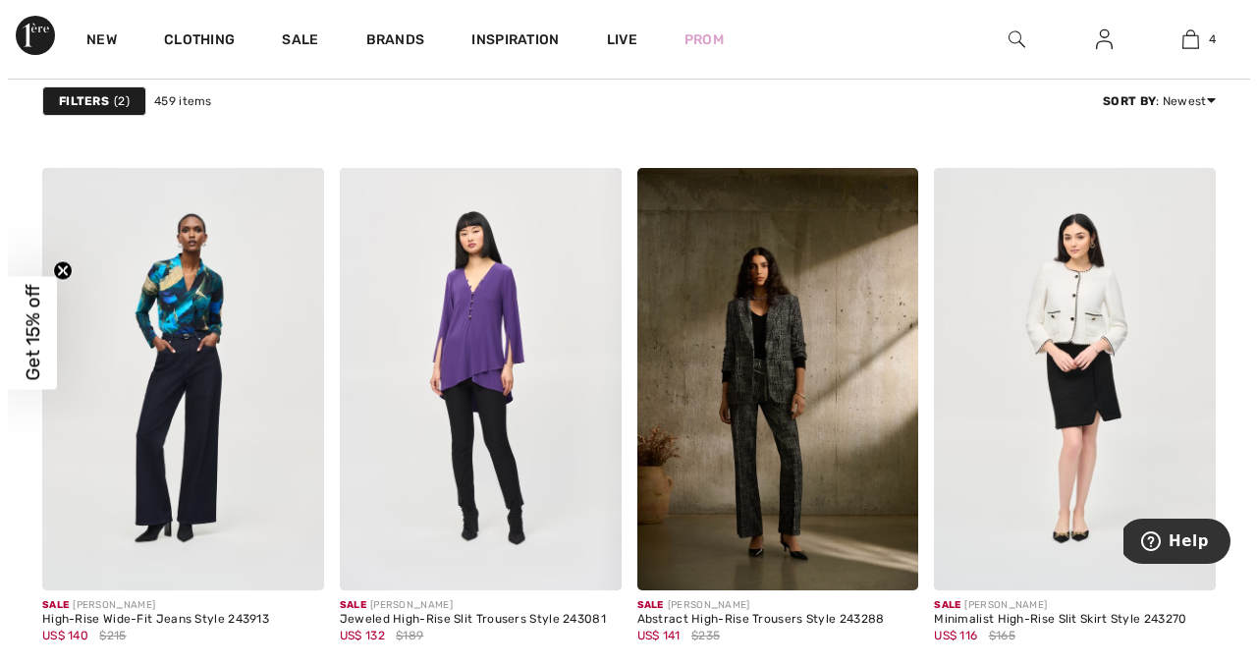
scroll to position [1174, 0]
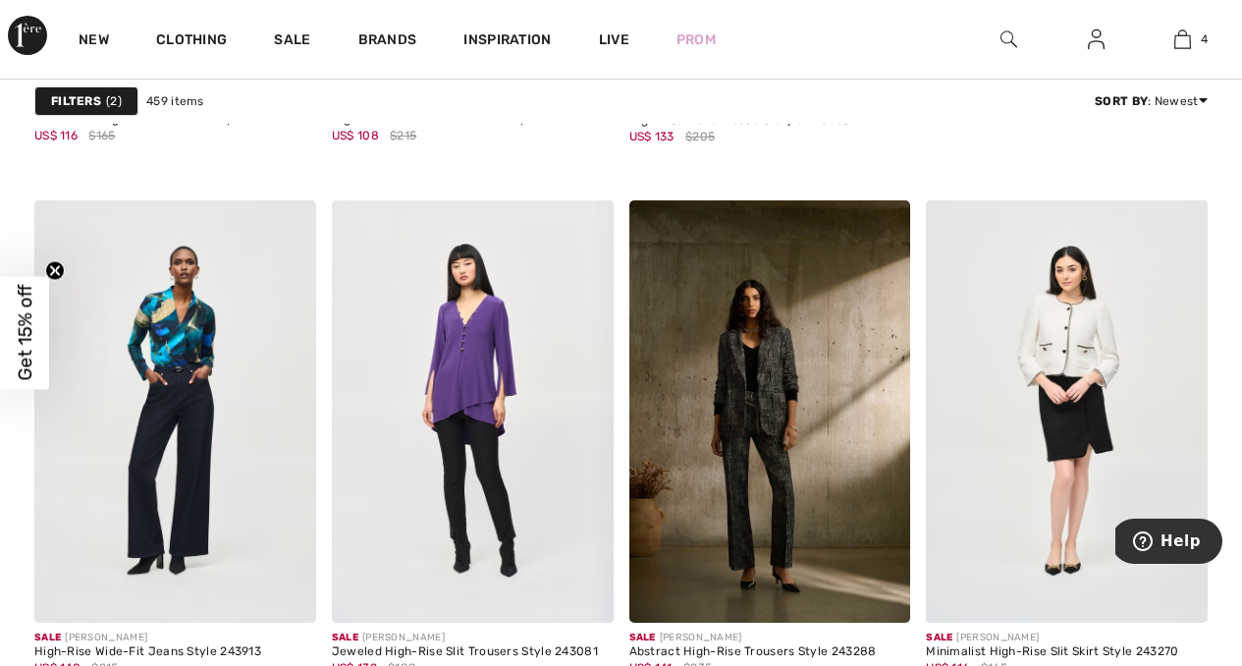
click at [83, 95] on strong "Filters" at bounding box center [76, 101] width 50 height 18
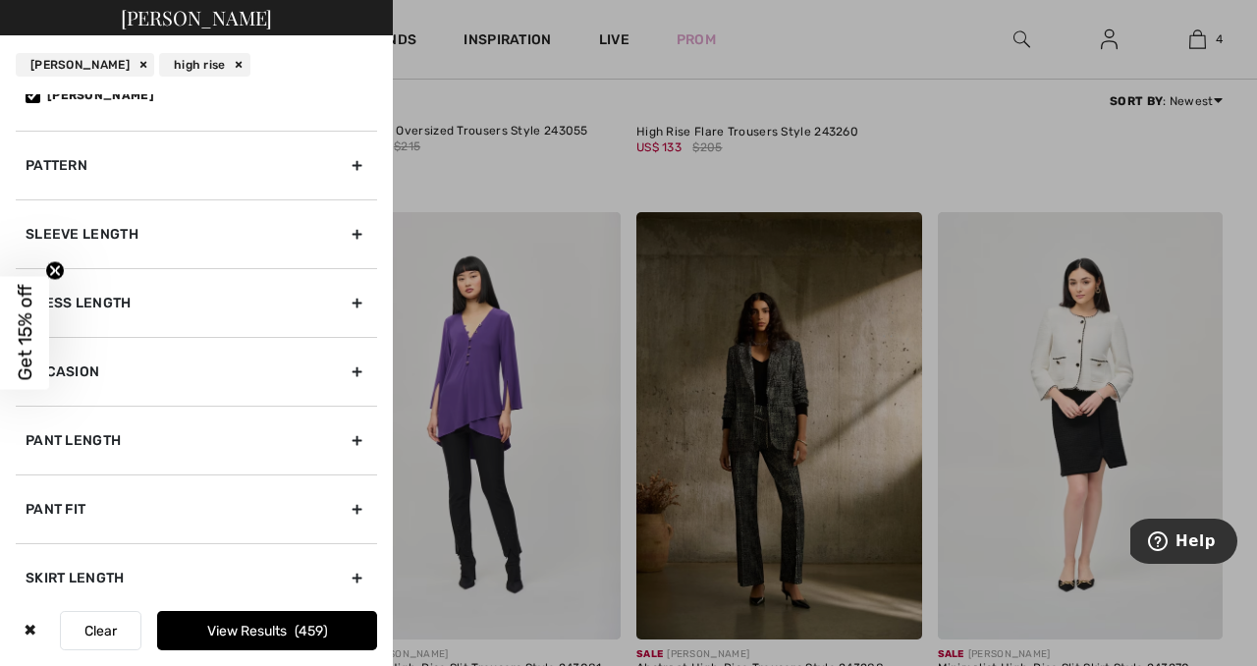
scroll to position [425, 0]
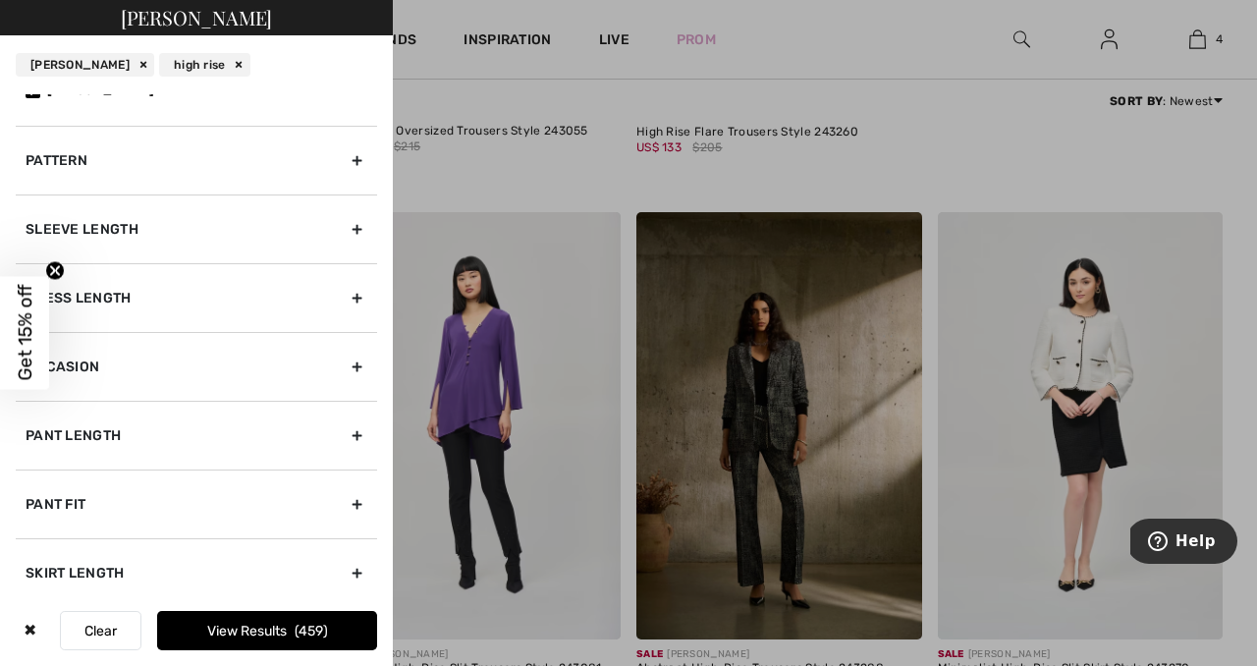
click at [345, 503] on div "Pant Fit" at bounding box center [196, 503] width 361 height 69
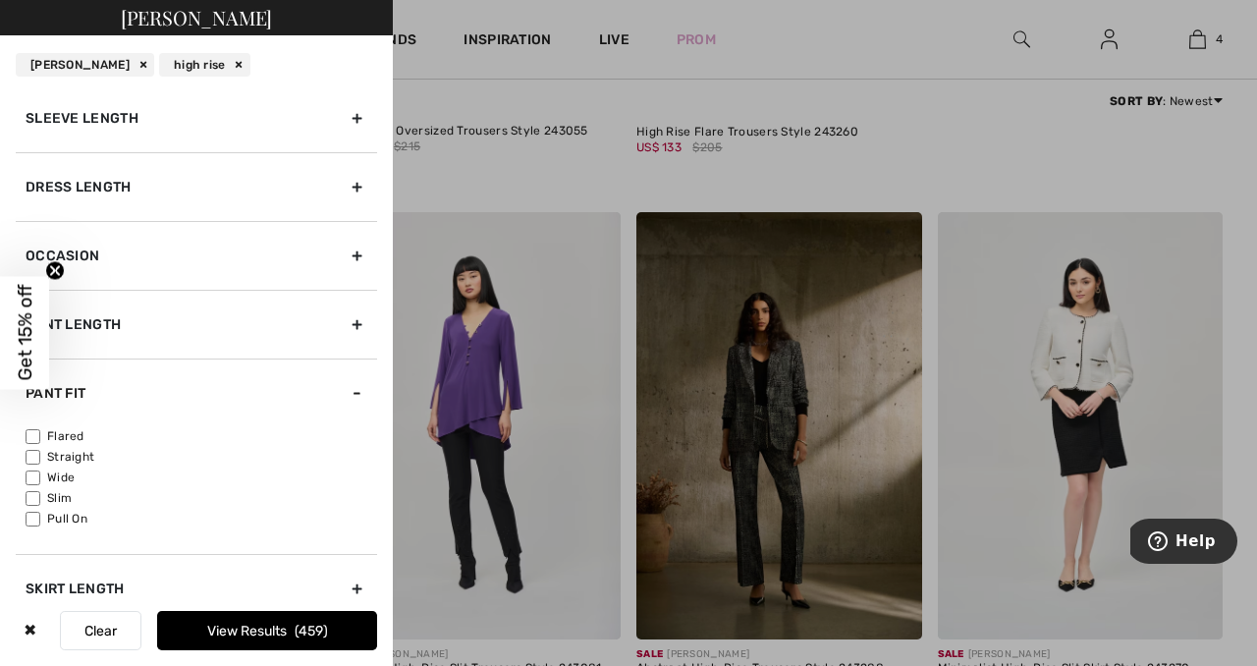
scroll to position [506, 0]
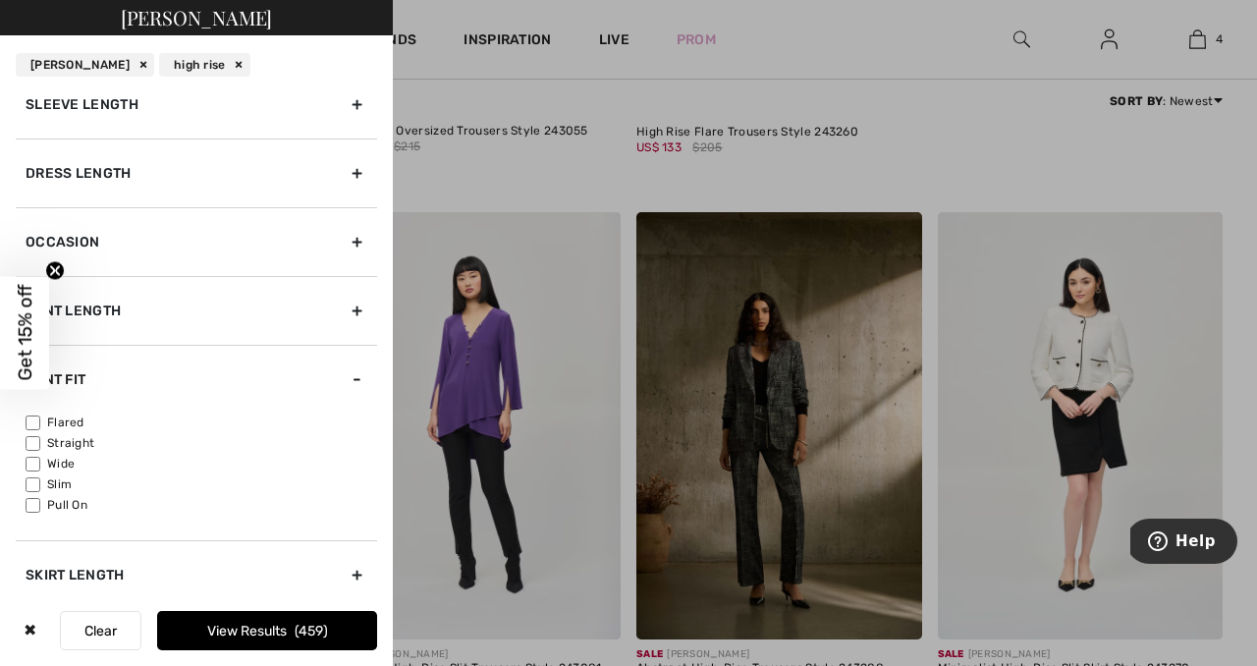
click at [67, 502] on label "Pull On" at bounding box center [202, 505] width 352 height 18
click at [40, 502] on input"] "Pull On" at bounding box center [33, 505] width 15 height 15
checkbox input"] "true"
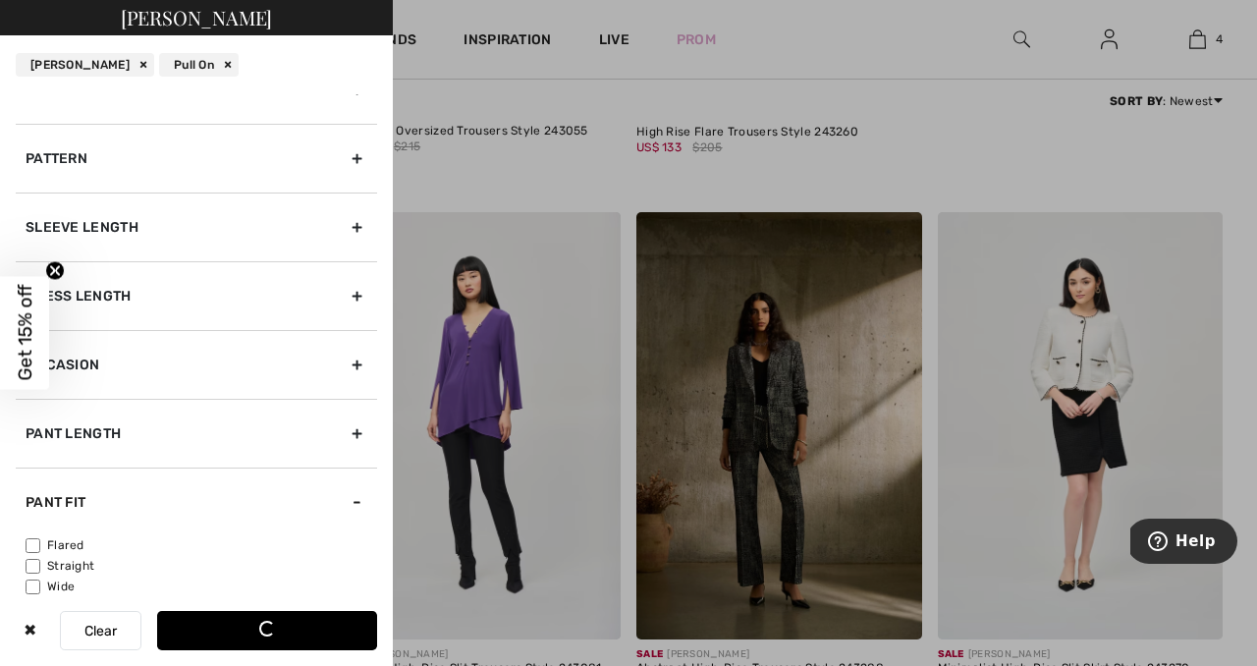
scroll to position [385, 0]
click at [341, 429] on div "Pant Length" at bounding box center [196, 431] width 361 height 69
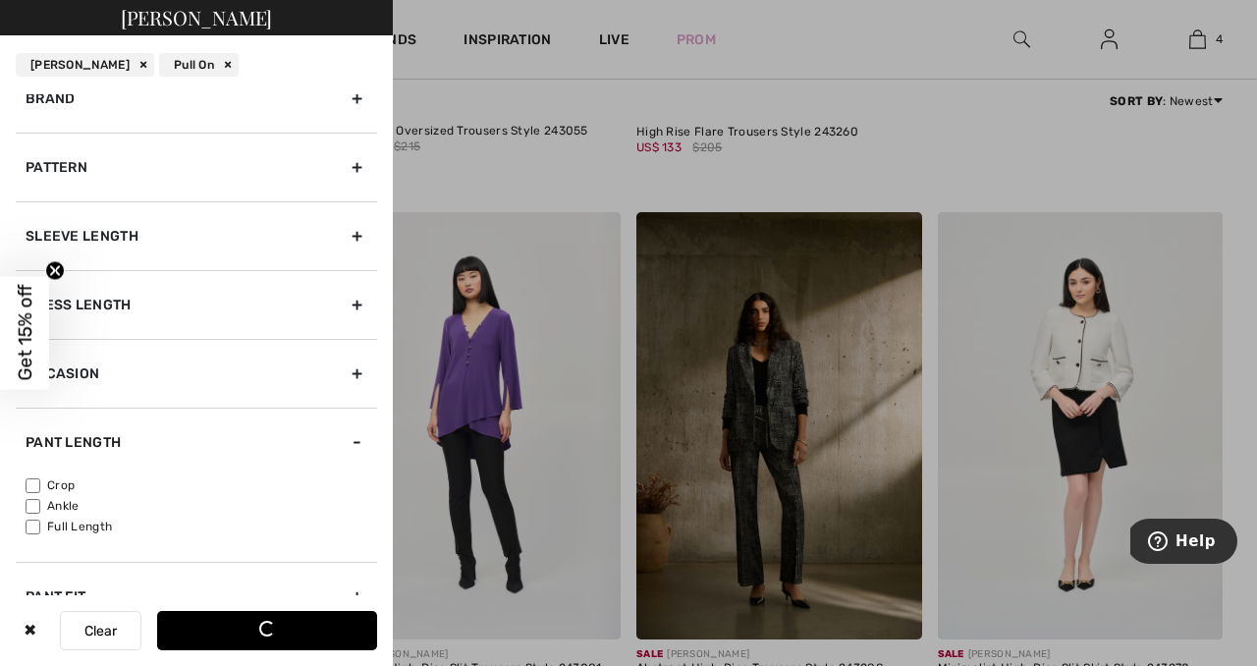
scroll to position [478, 0]
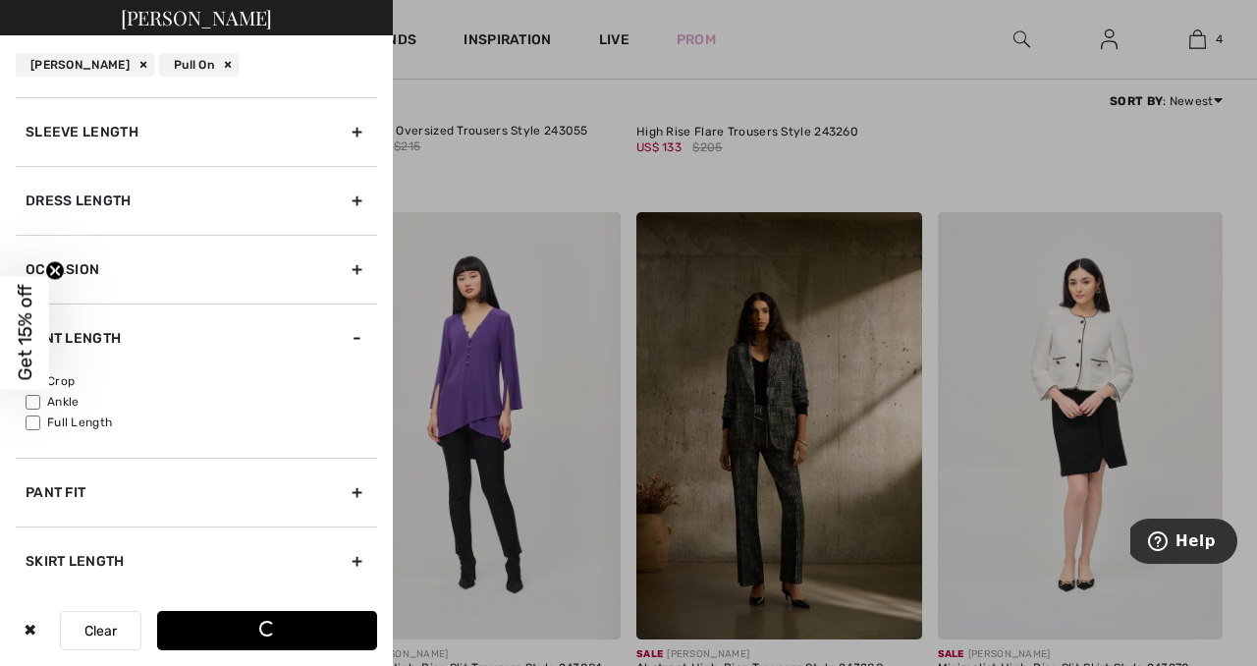
click at [95, 622] on button "Clear" at bounding box center [101, 630] width 82 height 39
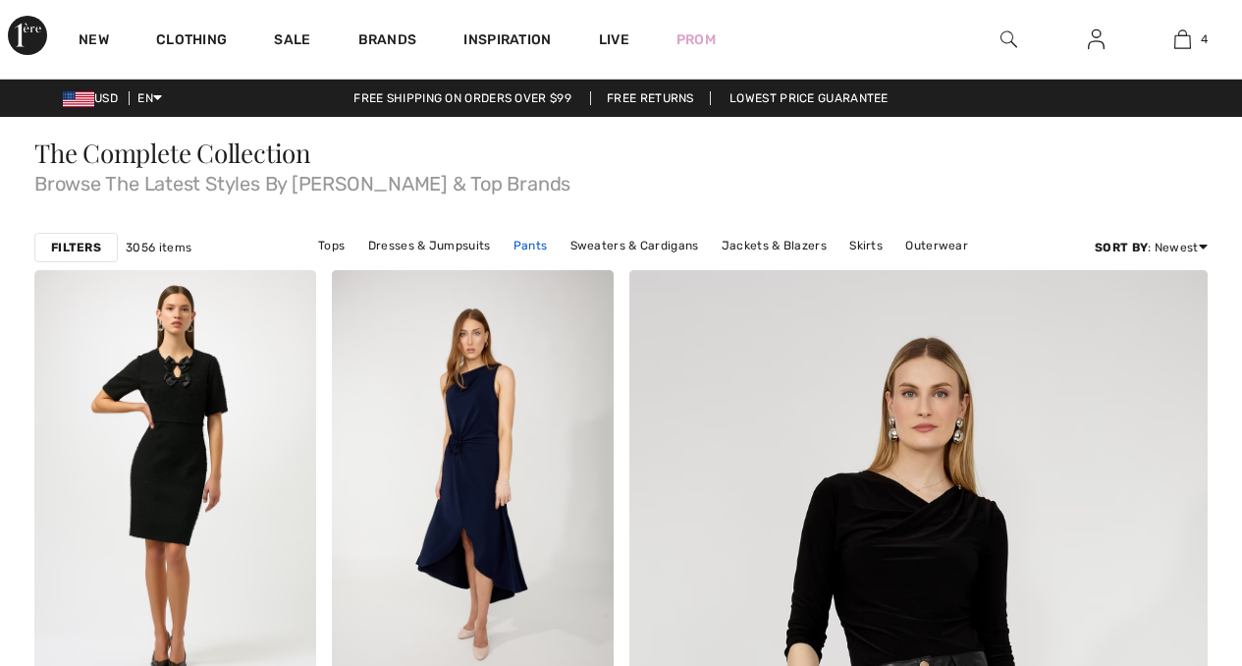
click at [542, 246] on link "Pants" at bounding box center [531, 246] width 54 height 26
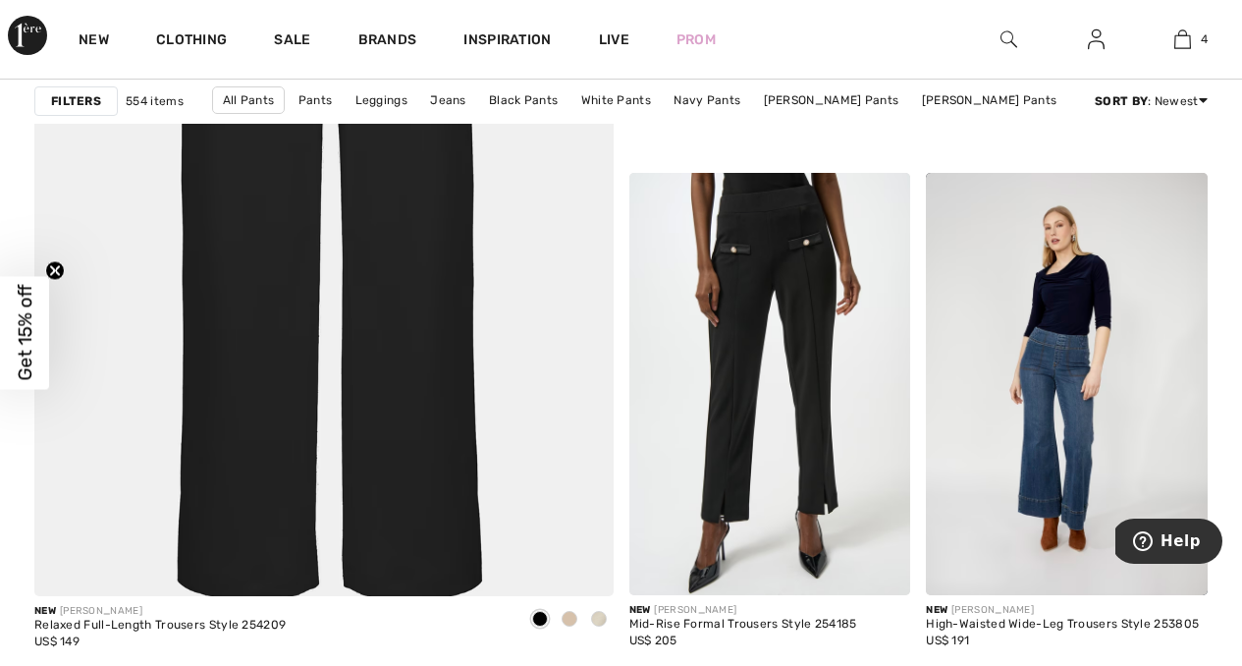
scroll to position [4888, 0]
